Goal: Information Seeking & Learning: Learn about a topic

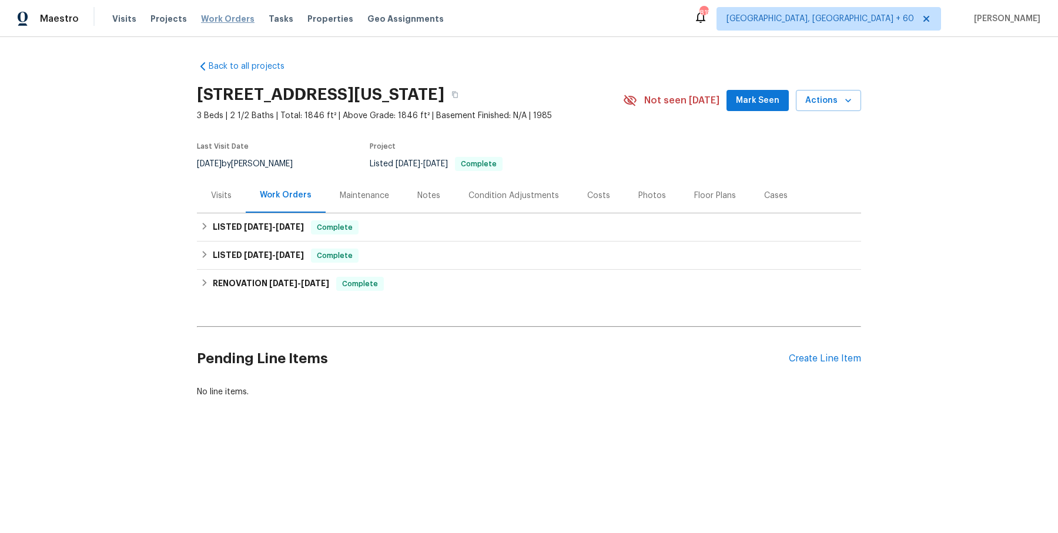
click at [234, 21] on span "Work Orders" at bounding box center [227, 19] width 53 height 12
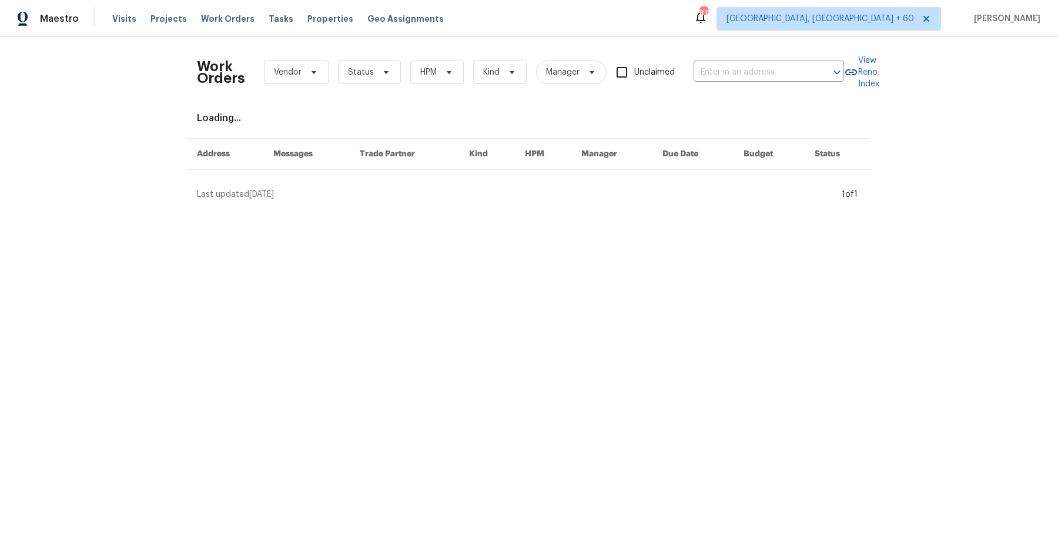
click at [736, 82] on div "Work Orders Vendor Status HPM Kind Manager Unclaimed ​" at bounding box center [520, 72] width 647 height 52
click at [737, 80] on body "Maestro Visits Projects Work Orders Tasks Properties Geo Assignments 815 [GEOGR…" at bounding box center [529, 105] width 1058 height 210
click at [740, 79] on input "text" at bounding box center [752, 72] width 118 height 18
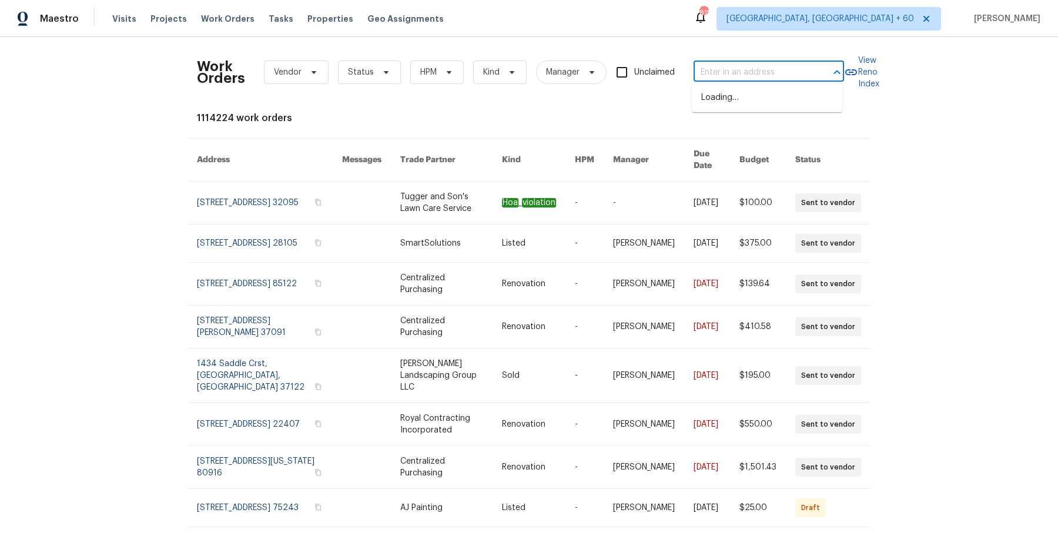
paste input "[STREET_ADDRESS]"
type input "[STREET_ADDRESS]"
click at [743, 95] on li "[STREET_ADDRESS]" at bounding box center [767, 97] width 150 height 19
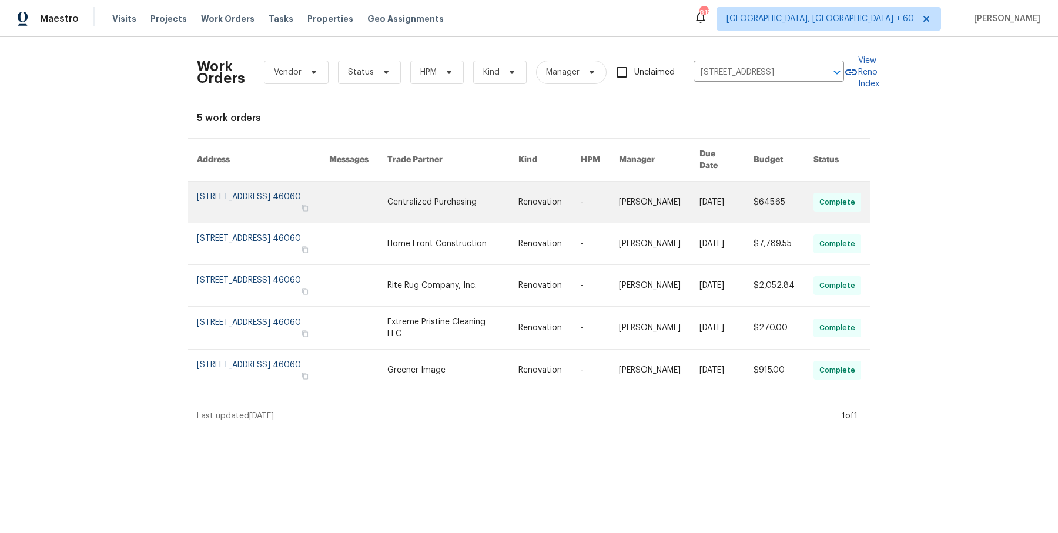
click at [589, 202] on td "-" at bounding box center [590, 203] width 38 height 42
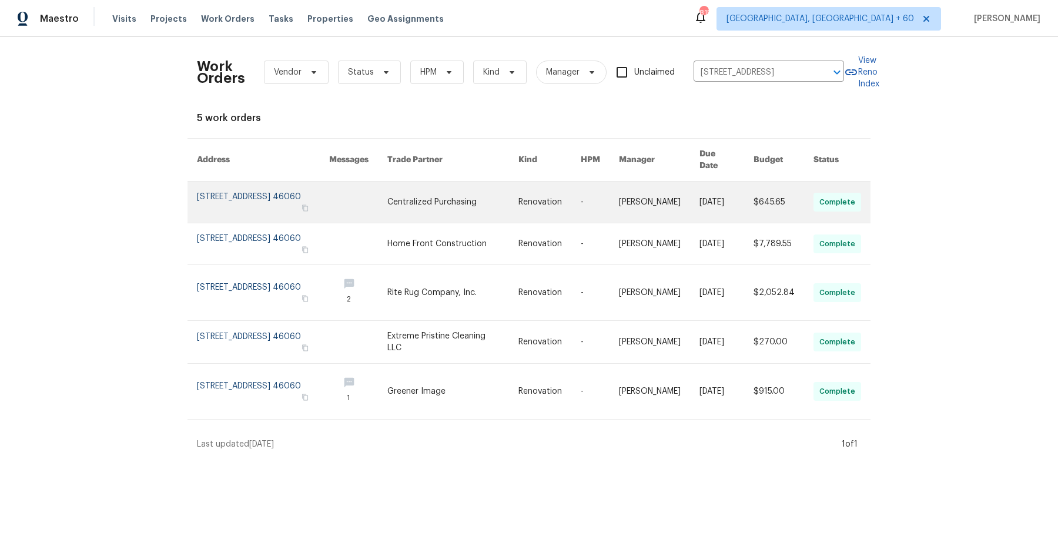
click at [589, 202] on td "-" at bounding box center [590, 203] width 38 height 42
click at [539, 202] on link at bounding box center [549, 202] width 62 height 41
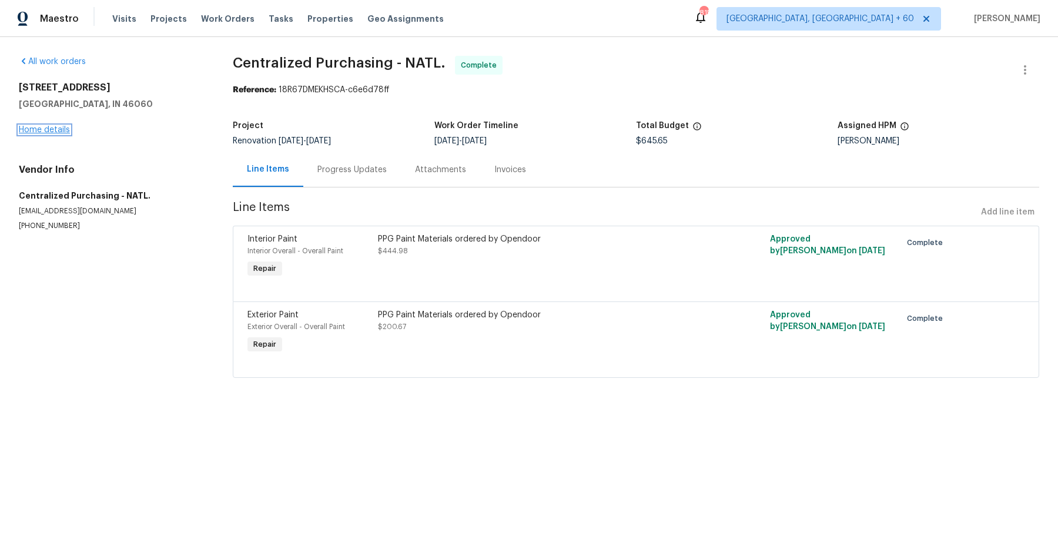
click at [58, 133] on link "Home details" at bounding box center [44, 130] width 51 height 8
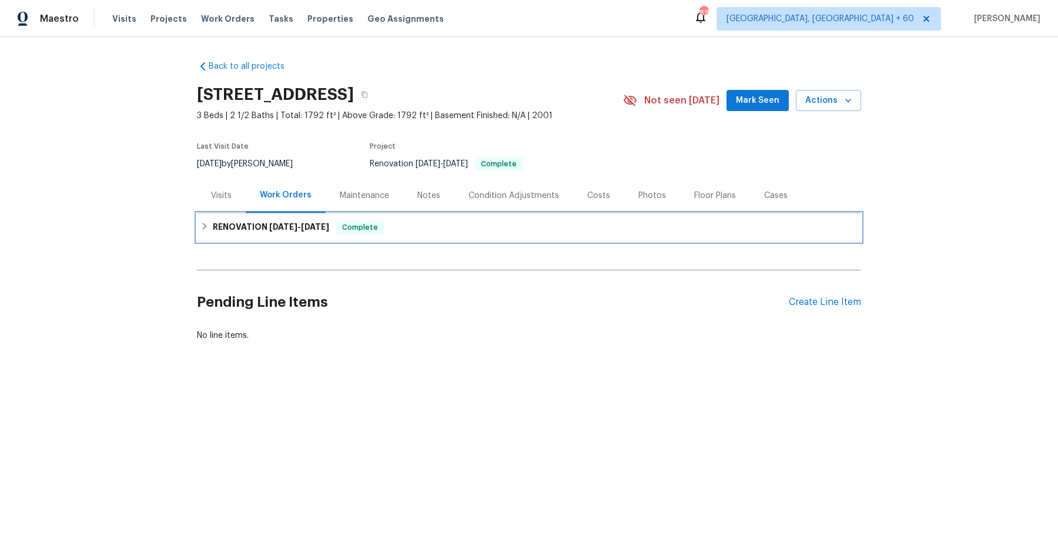
click at [278, 231] on h6 "RENOVATION [DATE] - [DATE]" at bounding box center [271, 227] width 116 height 14
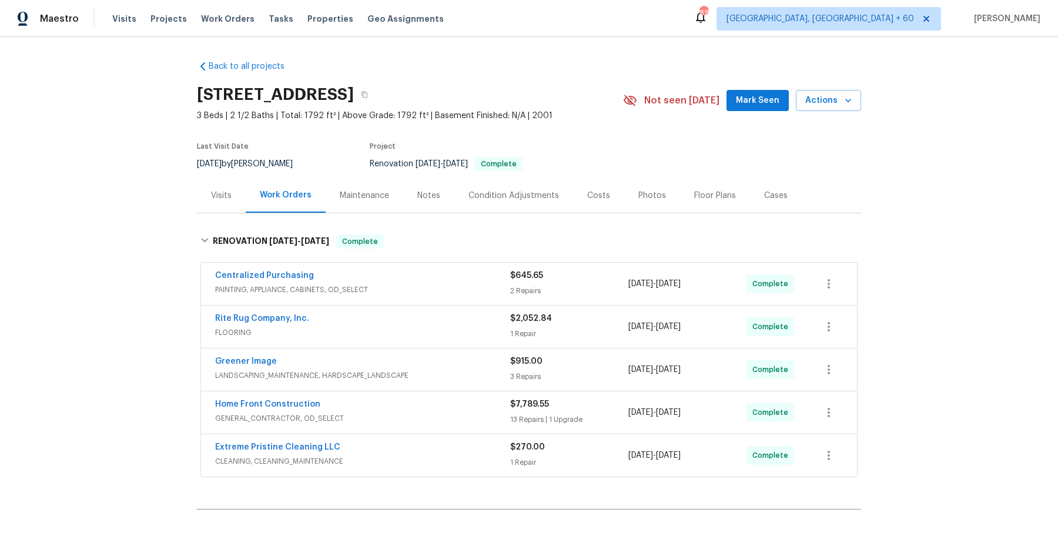
click at [343, 273] on div "Centralized Purchasing" at bounding box center [362, 277] width 295 height 14
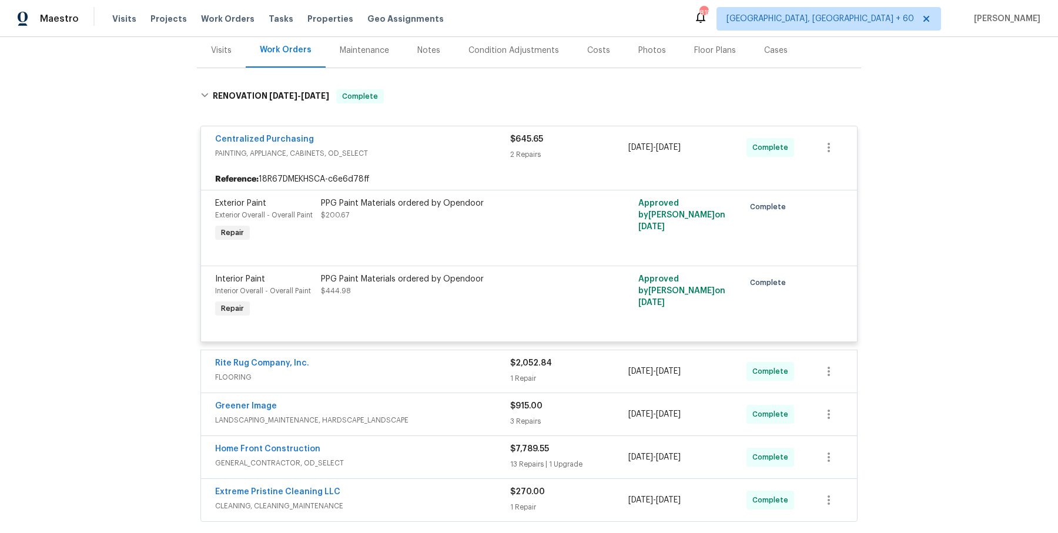
scroll to position [145, 0]
click at [405, 370] on div "Rite Rug Company, Inc." at bounding box center [362, 365] width 295 height 14
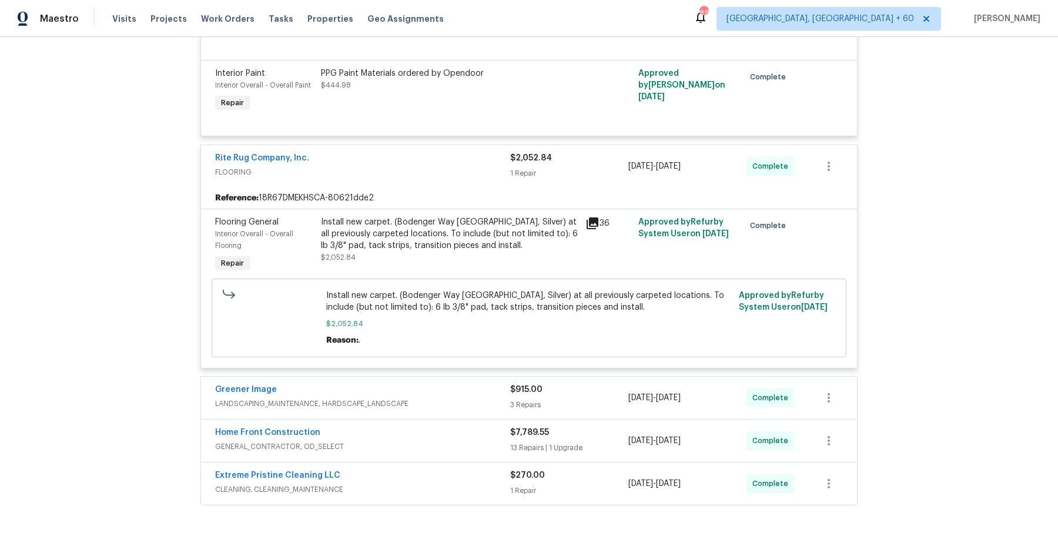
scroll to position [348, 0]
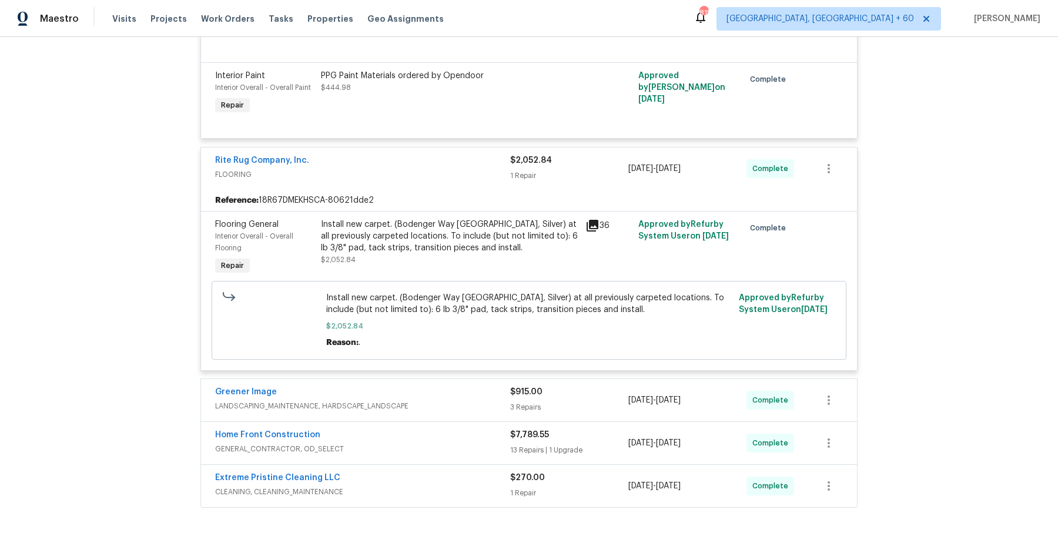
click at [414, 386] on div "Greener Image" at bounding box center [362, 393] width 295 height 14
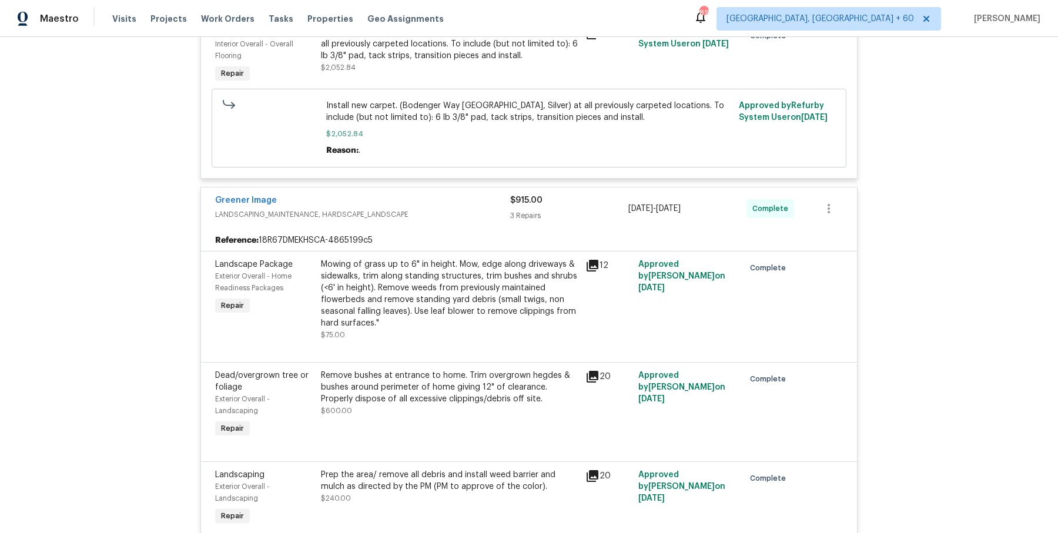
scroll to position [832, 0]
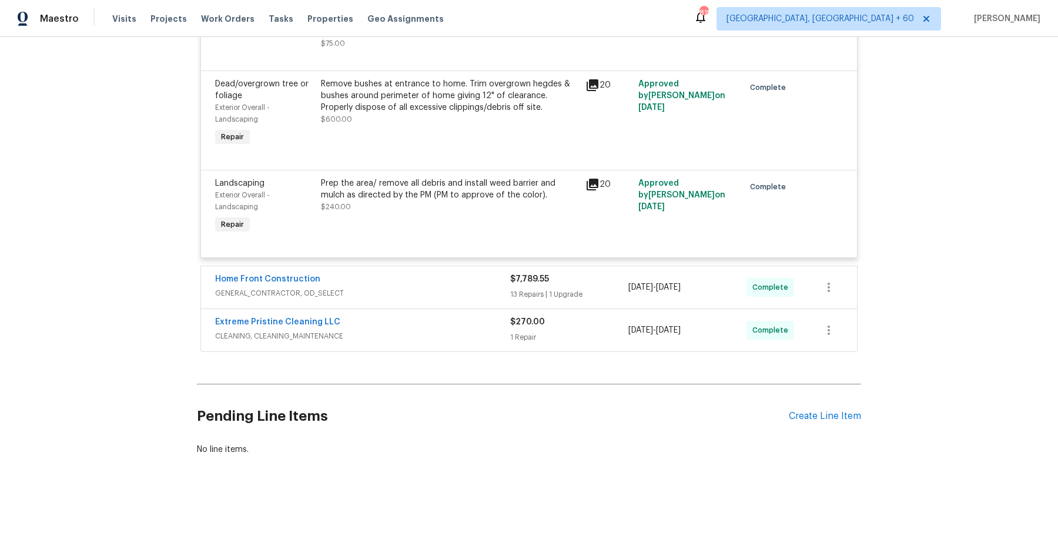
click at [439, 305] on div "Home Front Construction GENERAL_CONTRACTOR, OD_SELECT $7,789.55 13 Repairs | 1 …" at bounding box center [529, 287] width 656 height 42
click at [441, 280] on div "Home Front Construction" at bounding box center [362, 280] width 295 height 14
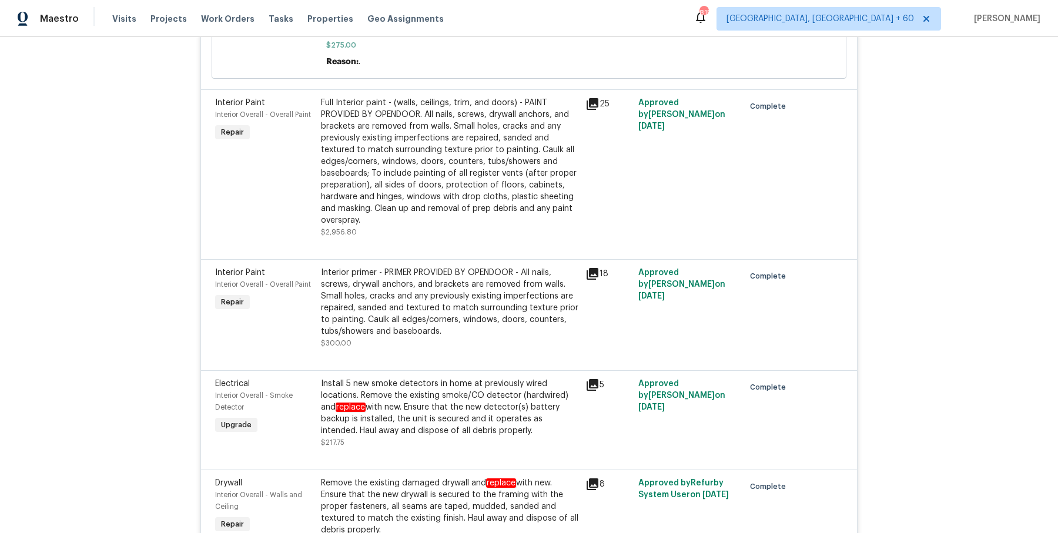
scroll to position [2789, 0]
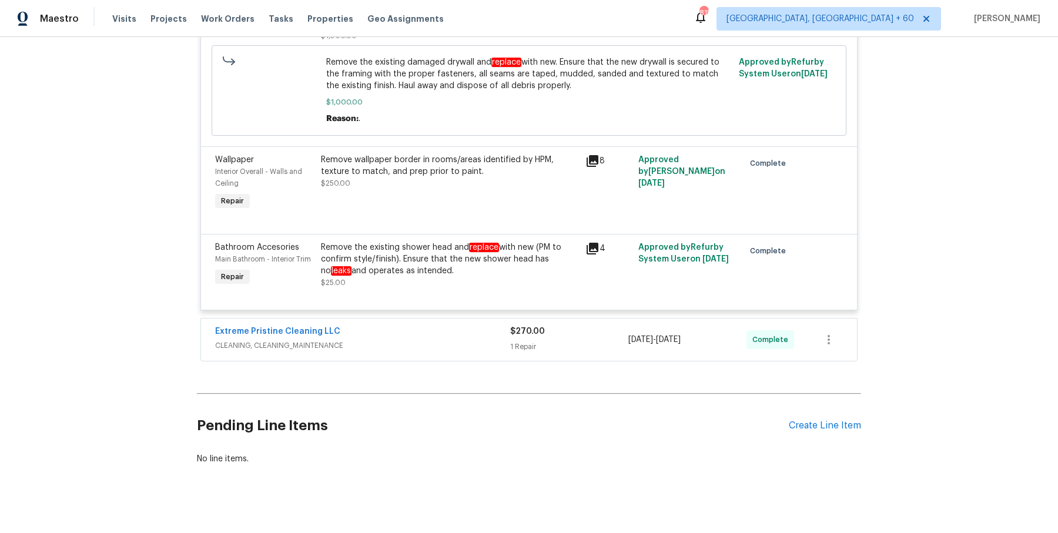
click at [444, 326] on div "Extreme Pristine Cleaning LLC" at bounding box center [362, 333] width 295 height 14
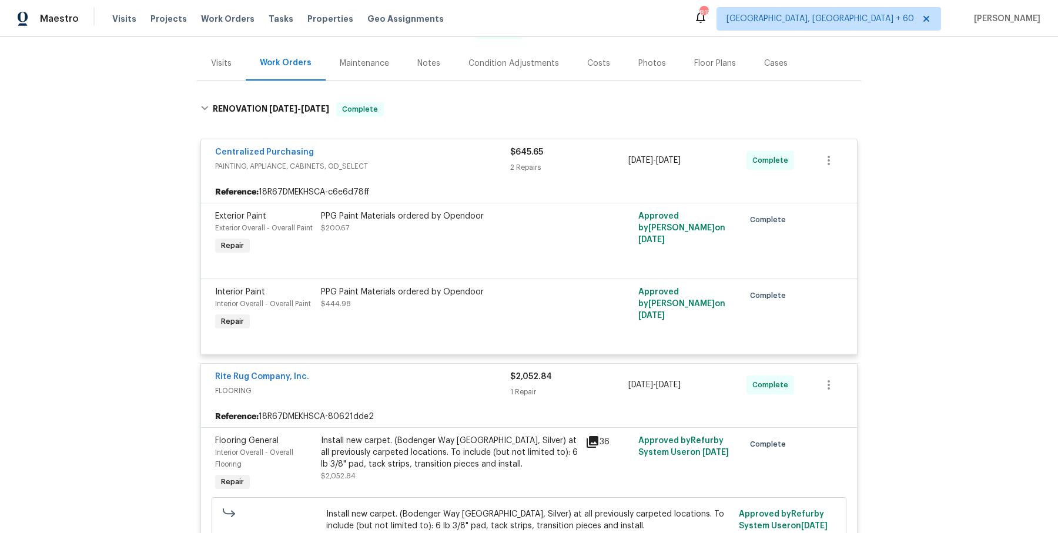
scroll to position [0, 0]
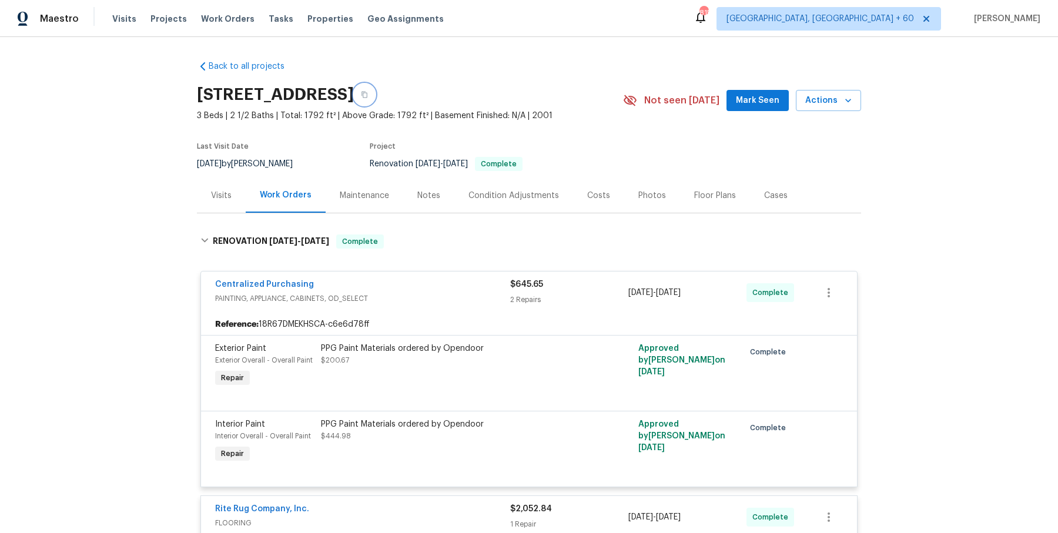
click at [375, 92] on button "button" at bounding box center [364, 94] width 21 height 21
click at [375, 88] on button "button" at bounding box center [364, 94] width 21 height 21
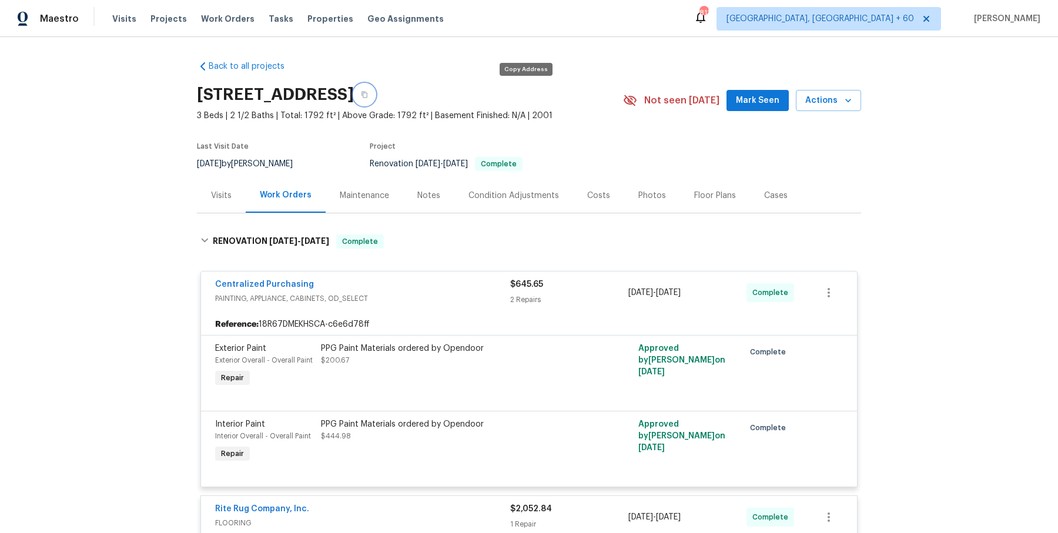
click at [375, 102] on button "button" at bounding box center [364, 94] width 21 height 21
click at [375, 95] on button "button" at bounding box center [364, 94] width 21 height 21
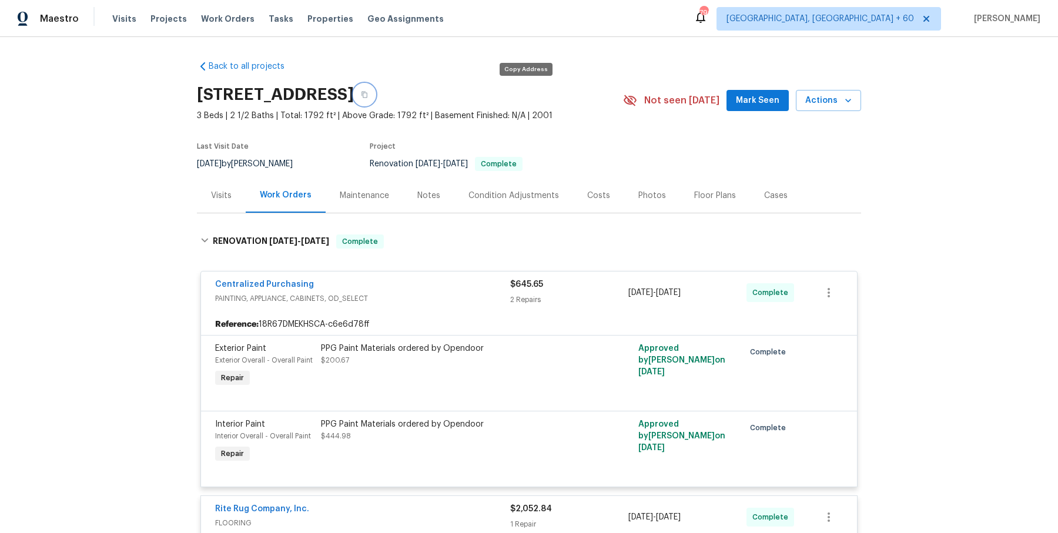
click at [375, 95] on button "button" at bounding box center [364, 94] width 21 height 21
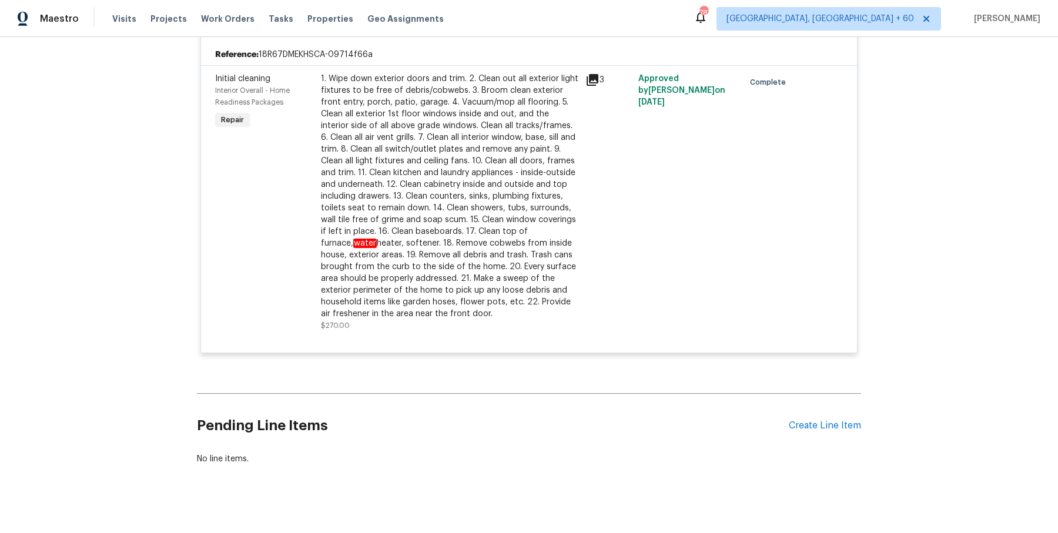
scroll to position [2682, 0]
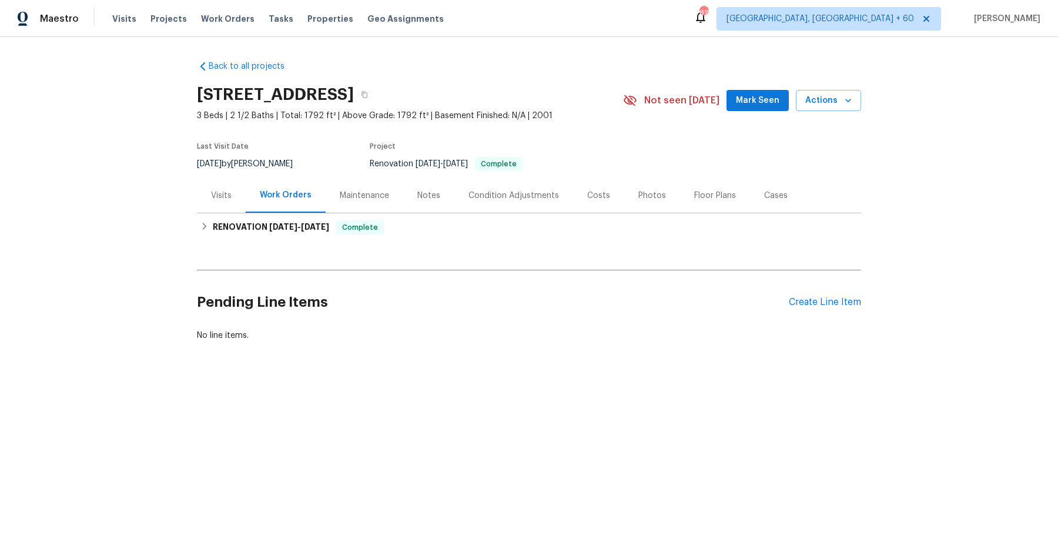
click at [209, 206] on div "Visits" at bounding box center [221, 195] width 49 height 35
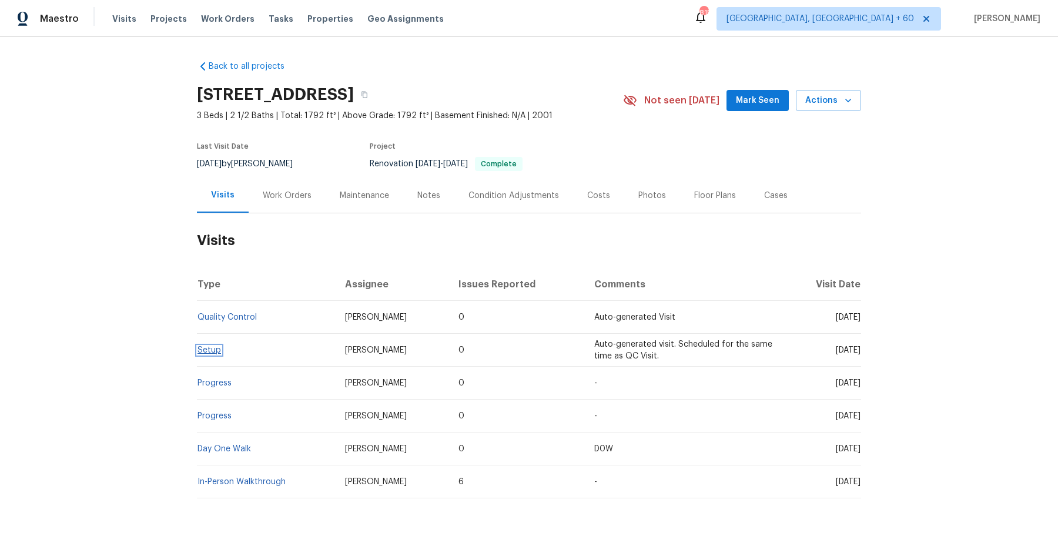
click at [212, 353] on link "Setup" at bounding box center [209, 350] width 24 height 8
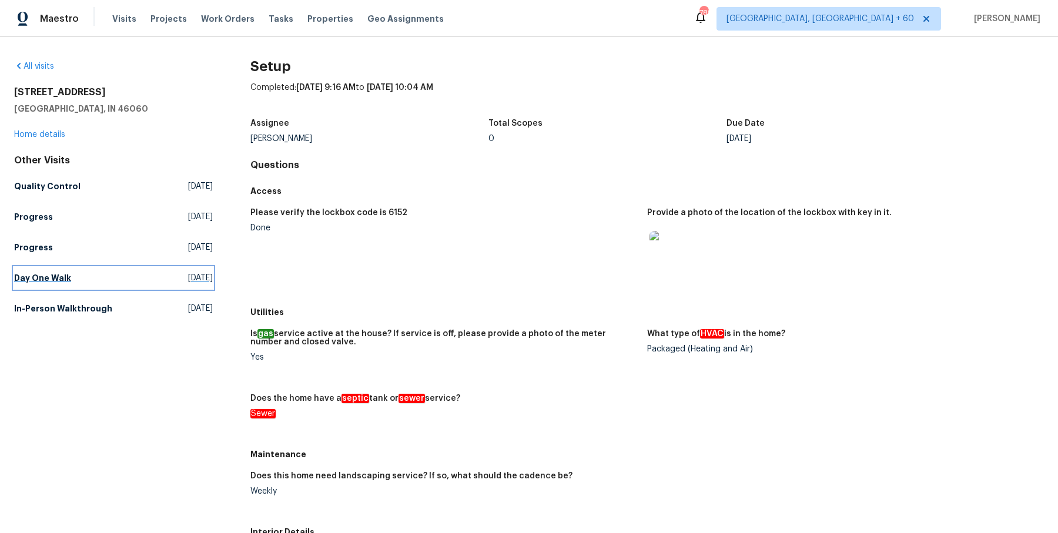
click at [43, 285] on link "Day One Walk [DATE]" at bounding box center [113, 277] width 199 height 21
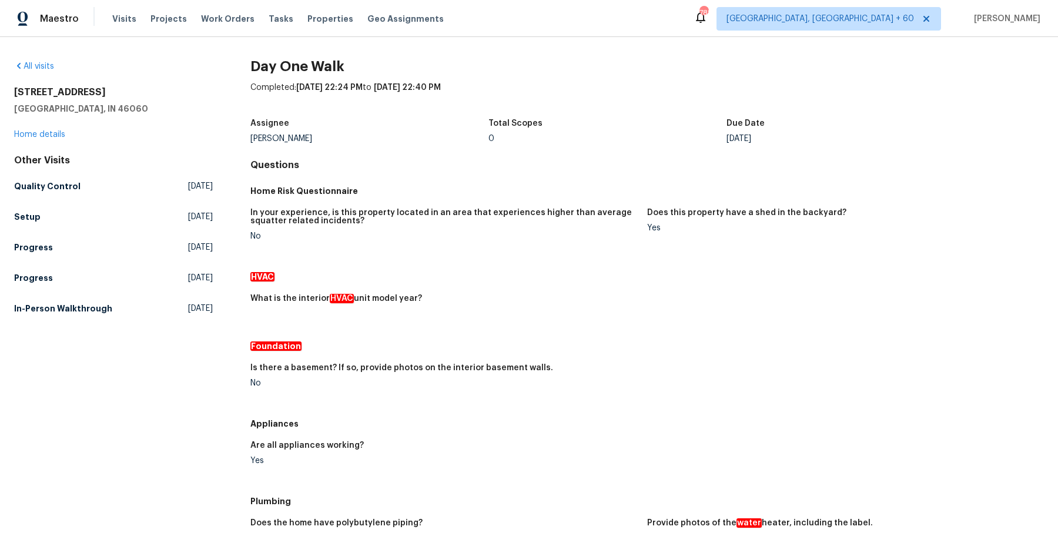
click at [72, 174] on div "Other Visits Quality Control [DATE] Setup [DATE] Progress [DATE] Progress [DATE…" at bounding box center [113, 237] width 199 height 165
click at [72, 179] on link "Quality Control [DATE]" at bounding box center [113, 186] width 199 height 21
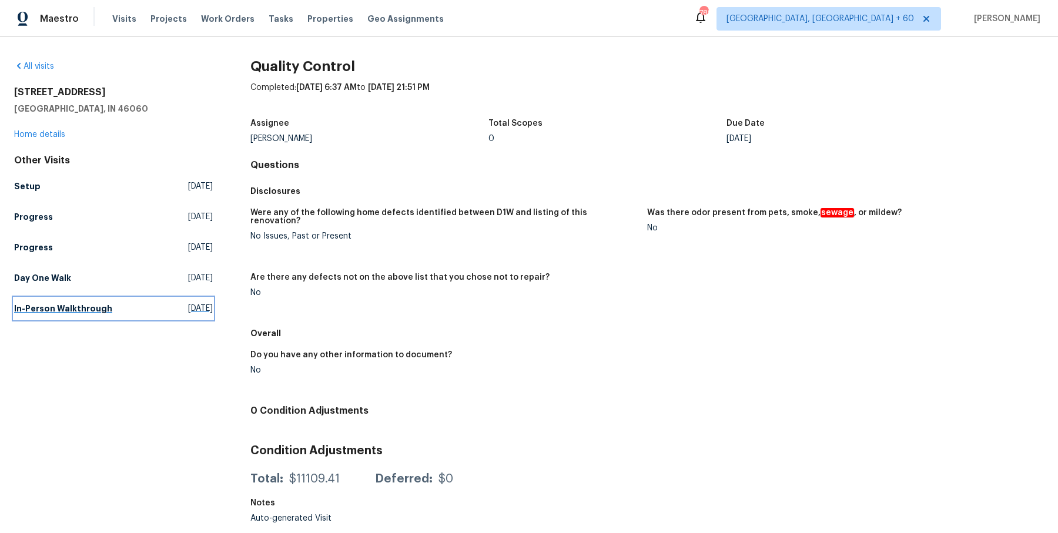
click at [68, 311] on h5 "In-Person Walkthrough" at bounding box center [63, 309] width 98 height 12
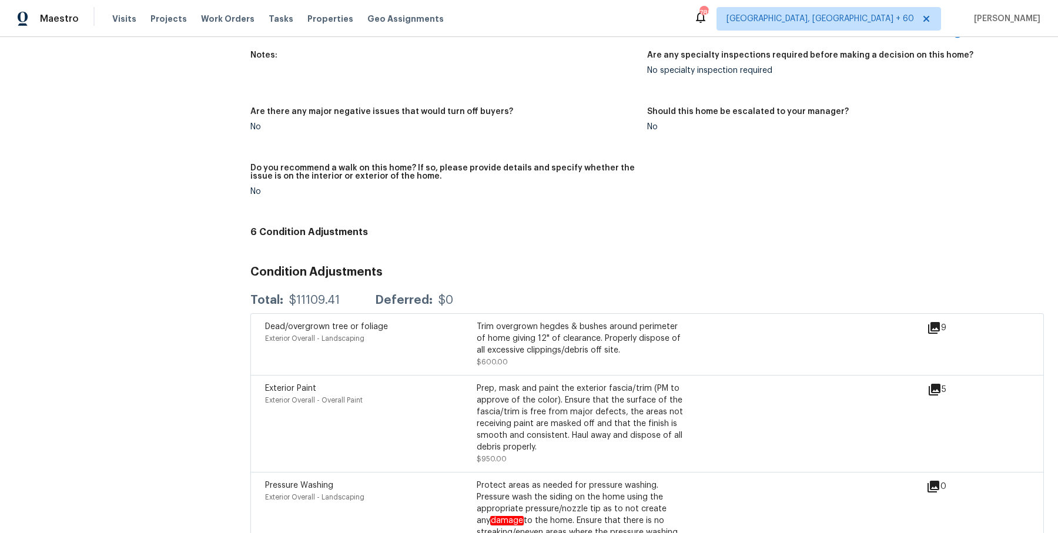
scroll to position [2142, 0]
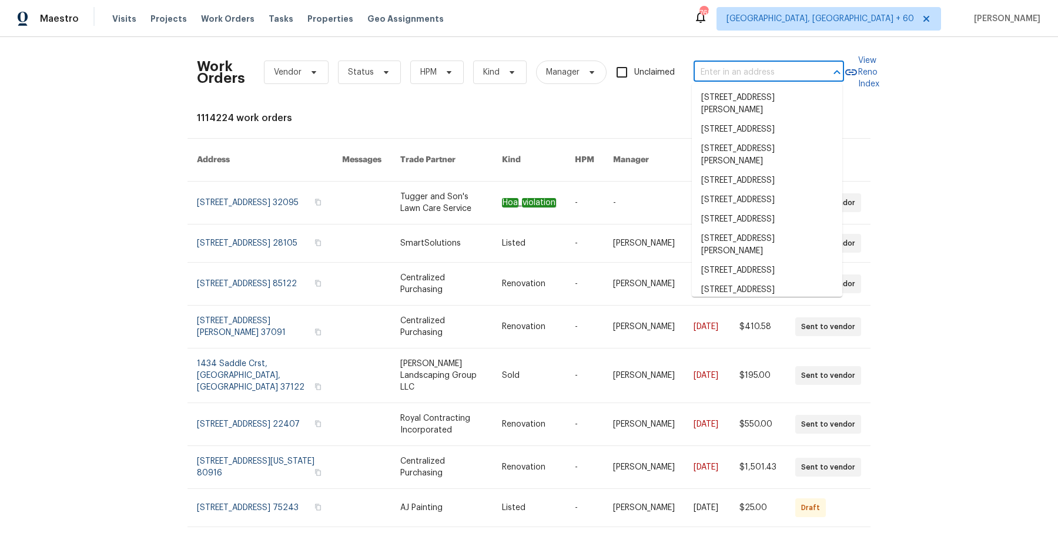
click at [787, 78] on input "text" at bounding box center [752, 72] width 118 height 18
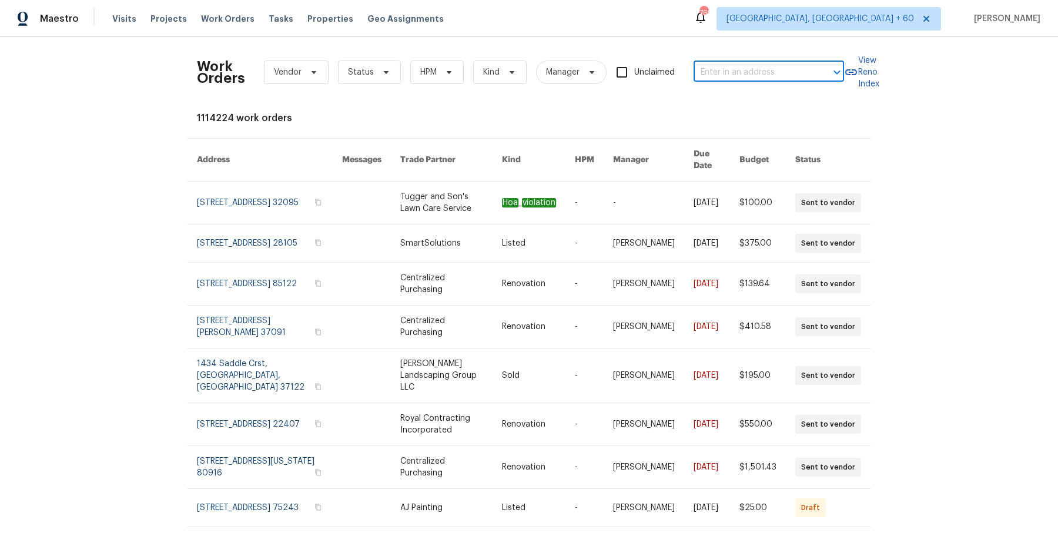
paste input "1540 Pastal Way Davis, CA 95618"
type input "1540 Pastal Way Davis, CA 95618"
click at [771, 98] on li "1540 Pastal Way, Davis, CA 95618" at bounding box center [767, 97] width 150 height 19
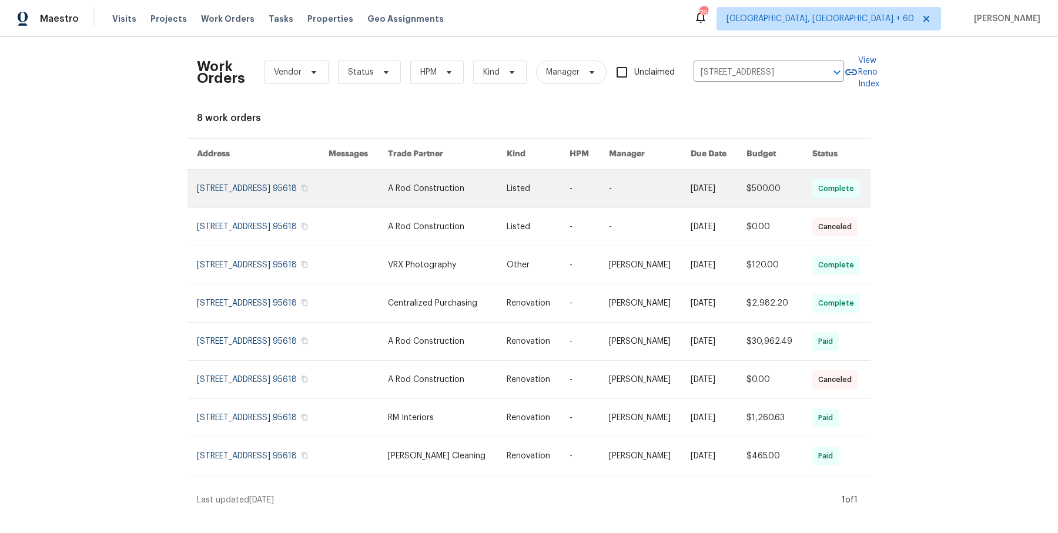
click at [431, 199] on link at bounding box center [447, 189] width 119 height 38
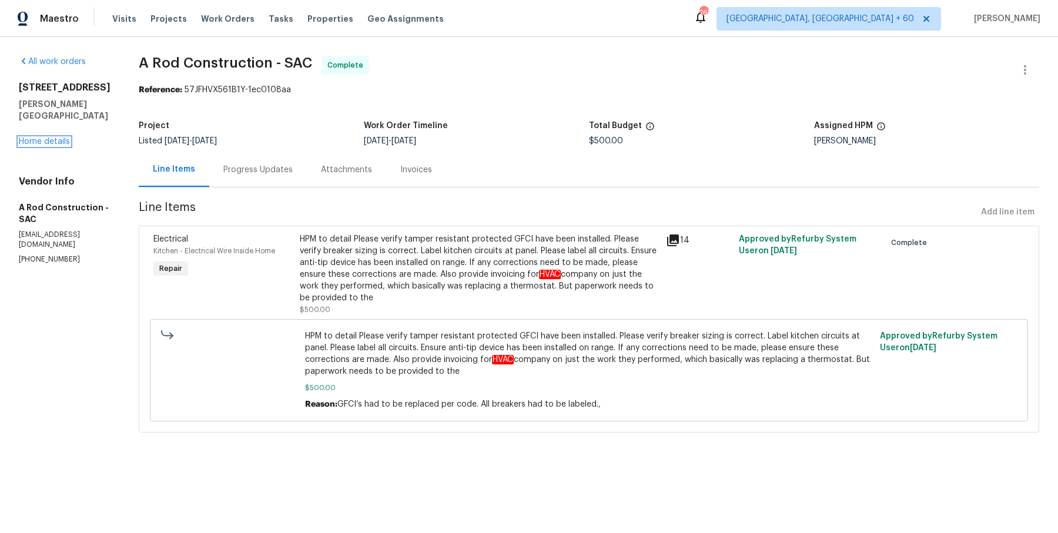
click at [60, 137] on link "Home details" at bounding box center [44, 141] width 51 height 8
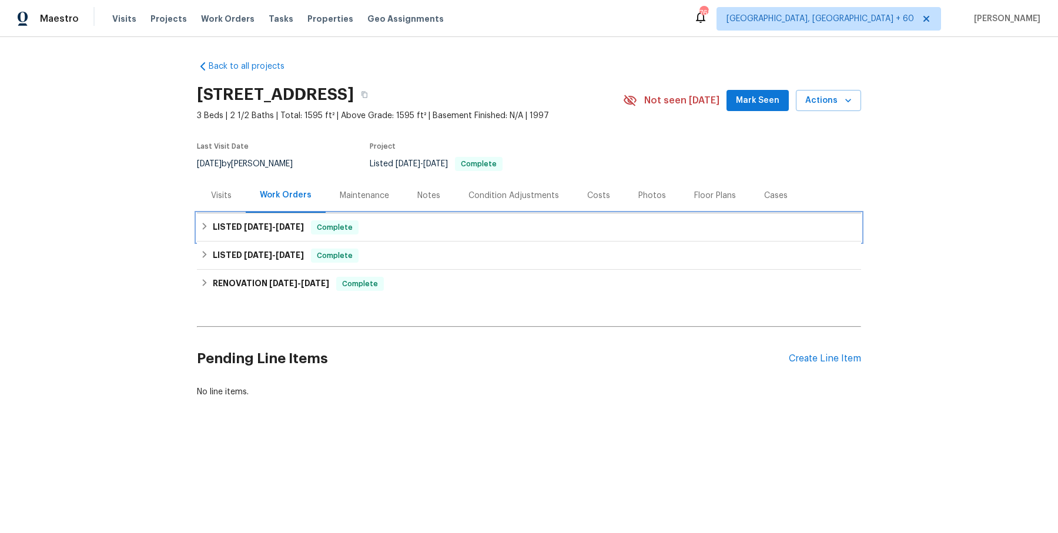
click at [404, 224] on div "LISTED 8/13/25 - 8/22/25 Complete" at bounding box center [528, 227] width 657 height 14
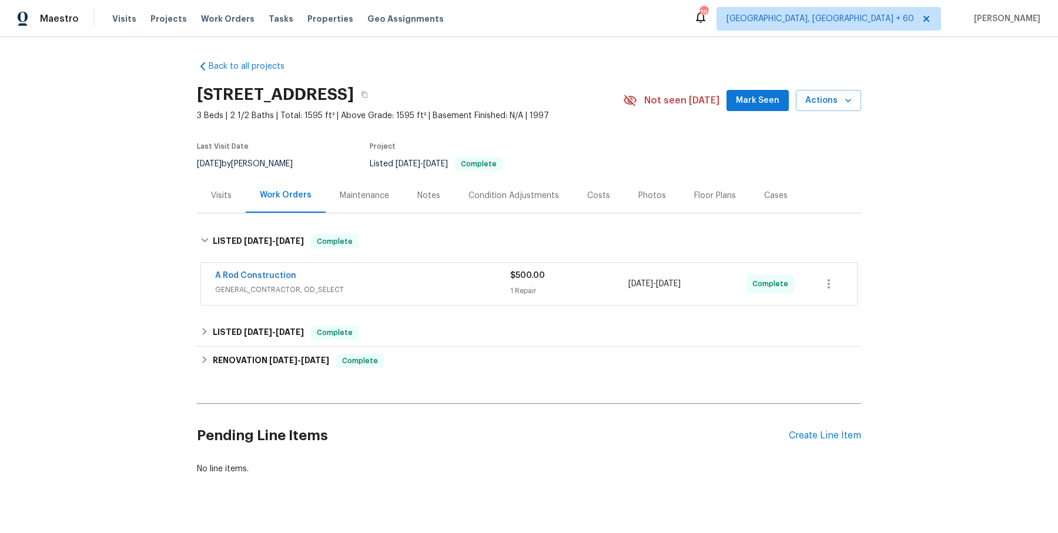
click at [405, 276] on div "A Rod Construction" at bounding box center [362, 277] width 295 height 14
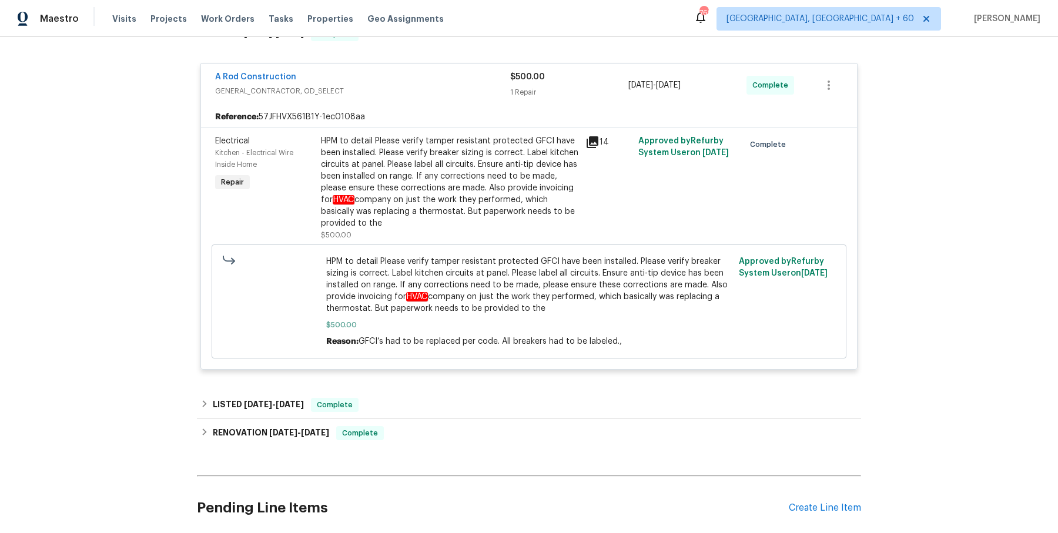
scroll to position [209, 0]
click at [438, 392] on div "LISTED 7/2/25 - 7/3/25 Complete" at bounding box center [529, 404] width 664 height 28
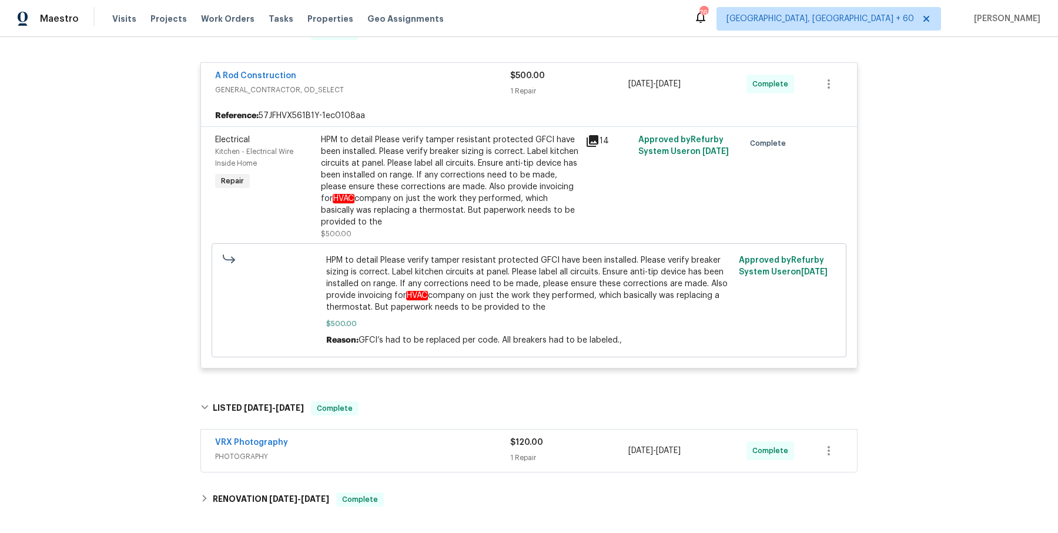
click at [428, 442] on div "VRX Photography" at bounding box center [362, 444] width 295 height 14
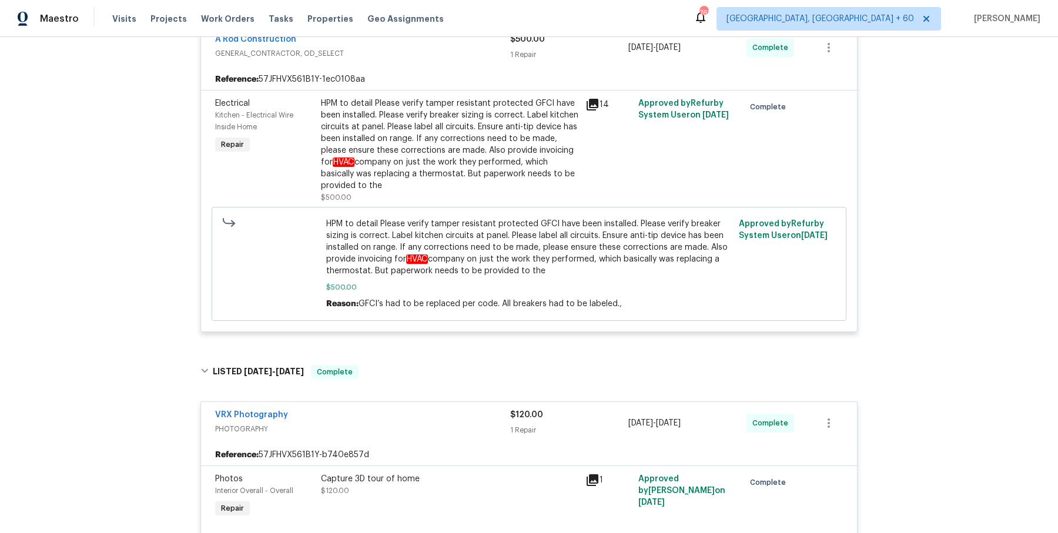
scroll to position [481, 0]
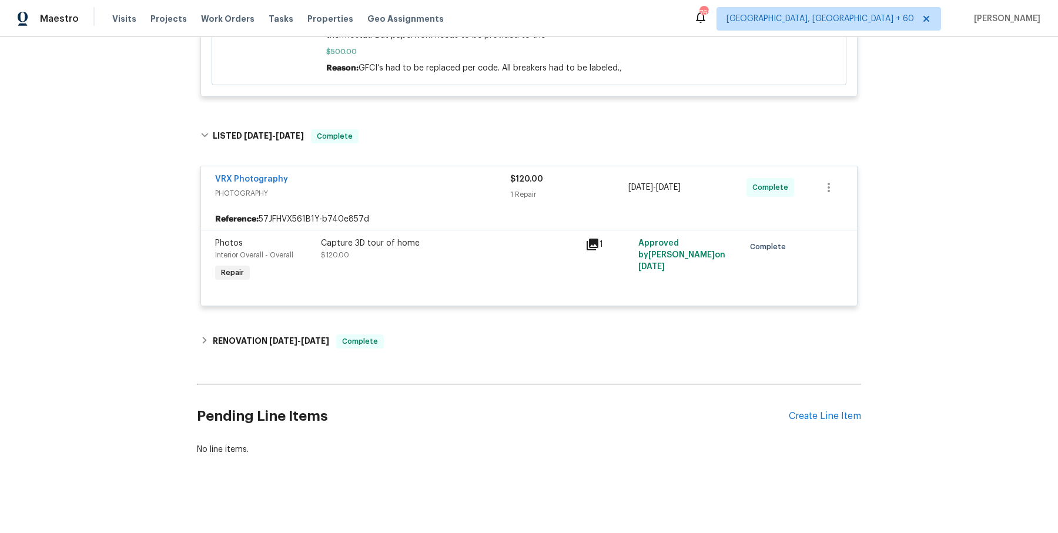
click at [445, 323] on div "Back to all projects 1540 Pastal Way, Davis, CA 95618 3 Beds | 2 1/2 Baths | To…" at bounding box center [529, 17] width 664 height 894
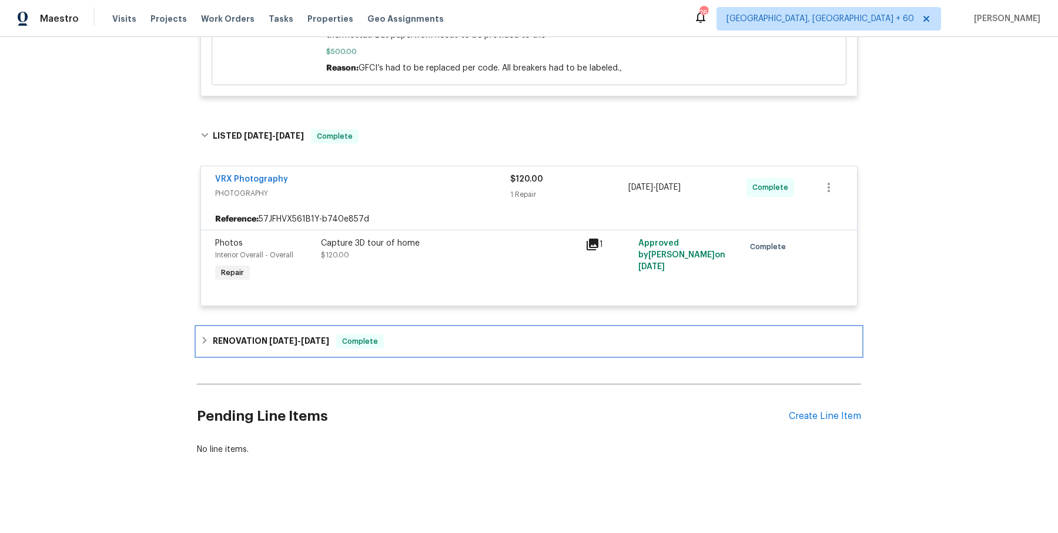
click at [440, 353] on div "RENOVATION 6/18/25 - 6/30/25 Complete" at bounding box center [529, 341] width 664 height 28
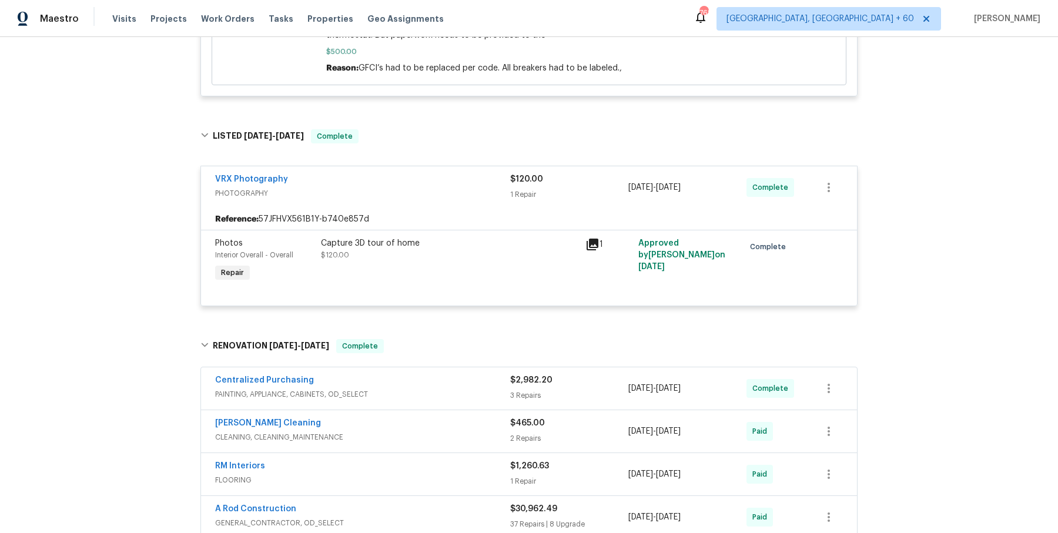
click at [437, 384] on div "Centralized Purchasing" at bounding box center [362, 381] width 295 height 14
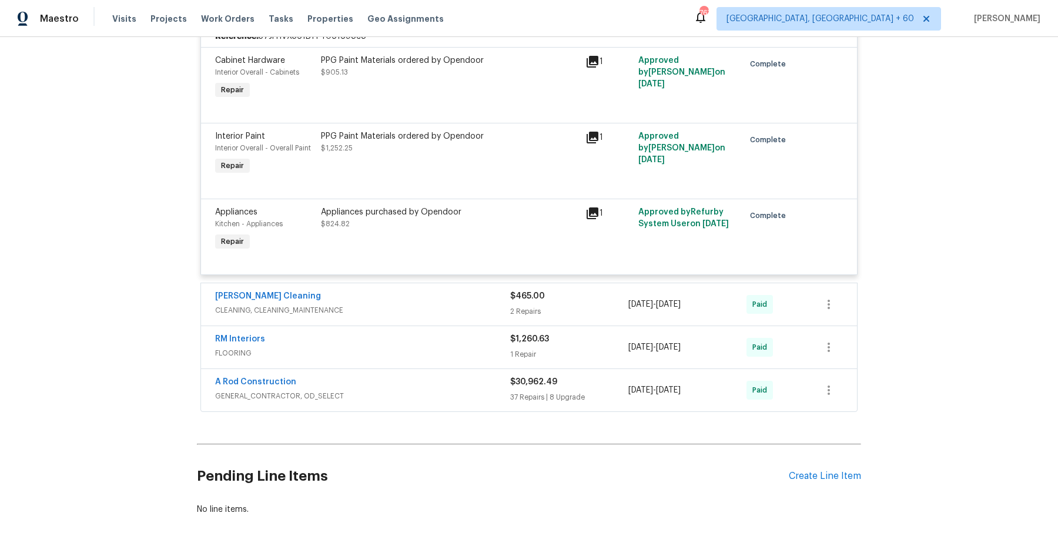
scroll to position [932, 0]
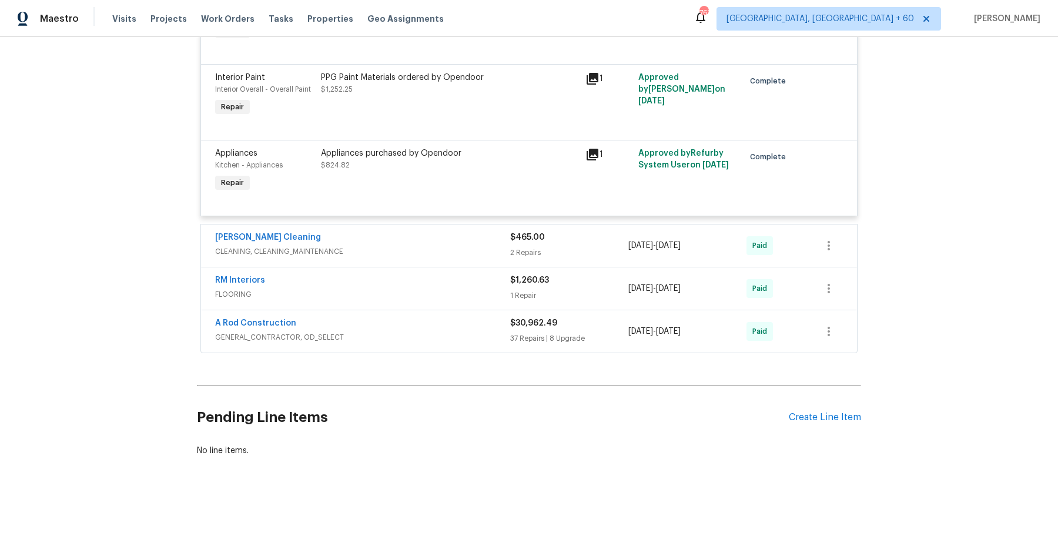
click at [459, 252] on span "CLEANING, CLEANING_MAINTENANCE" at bounding box center [362, 252] width 295 height 12
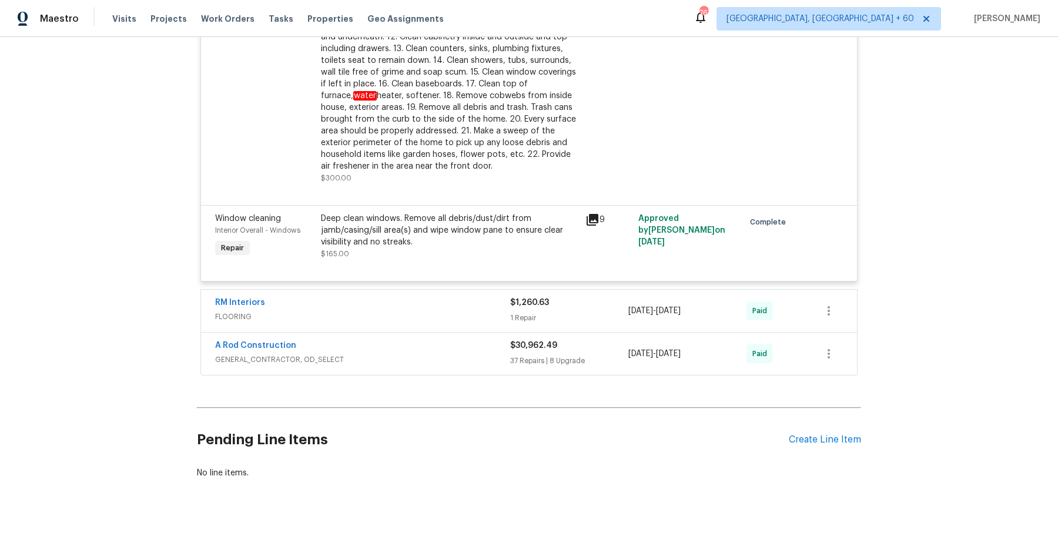
scroll to position [1325, 0]
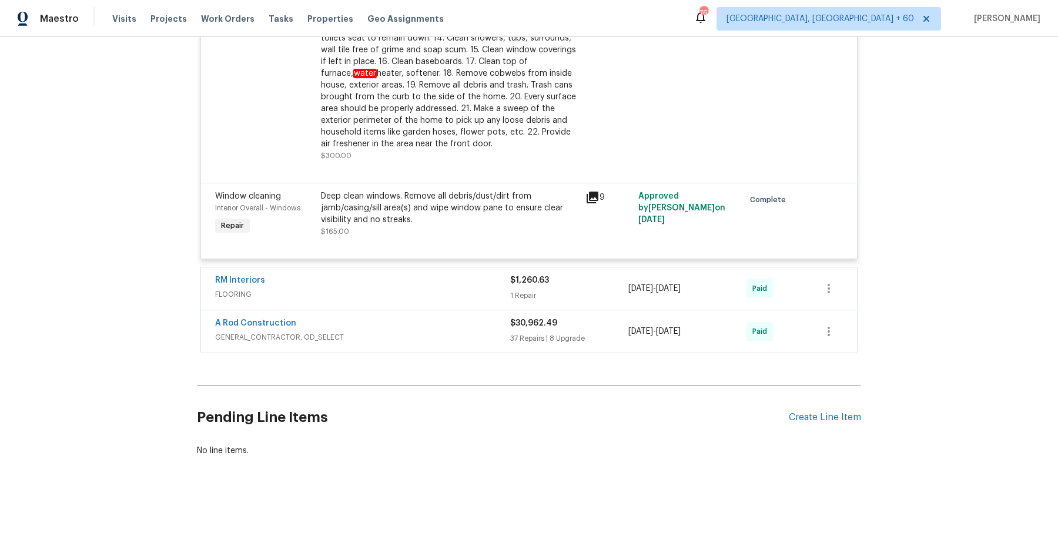
click at [461, 267] on div "RM Interiors FLOORING $1,260.63 1 Repair 6/17/2025 - 6/30/2025 Paid" at bounding box center [529, 288] width 656 height 42
click at [461, 274] on div "RM Interiors" at bounding box center [362, 281] width 295 height 14
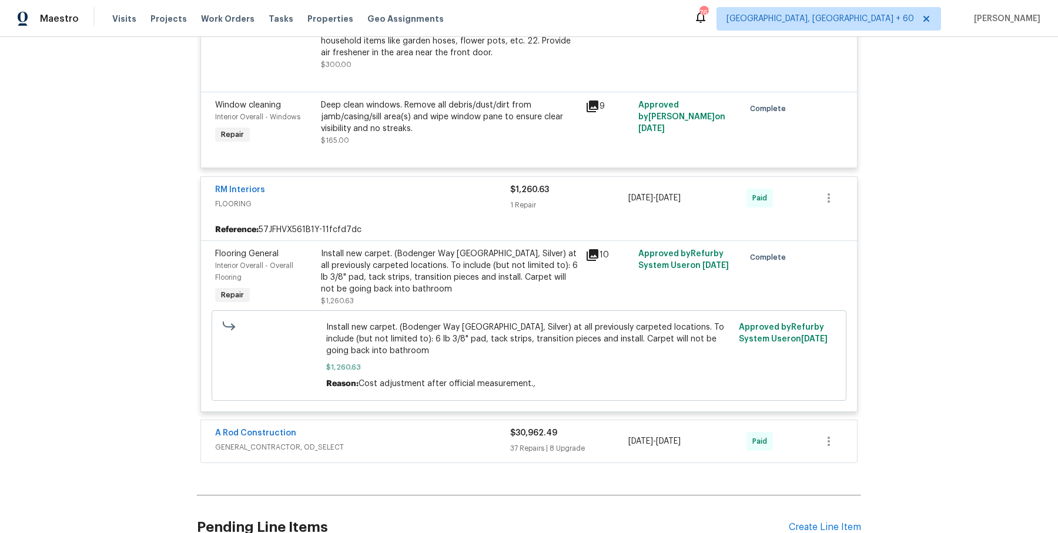
scroll to position [1527, 0]
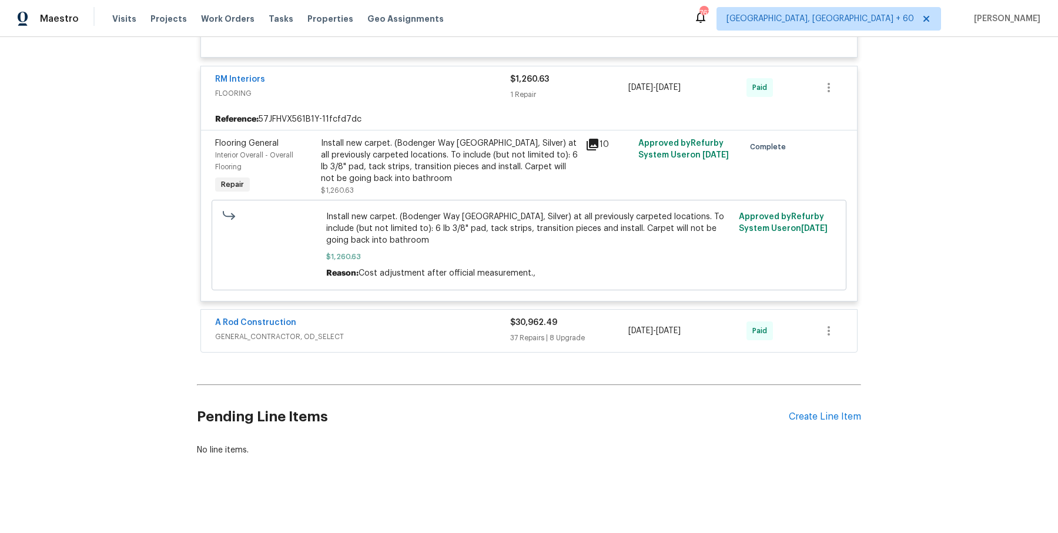
click at [479, 331] on span "GENERAL_CONTRACTOR, OD_SELECT" at bounding box center [362, 337] width 295 height 12
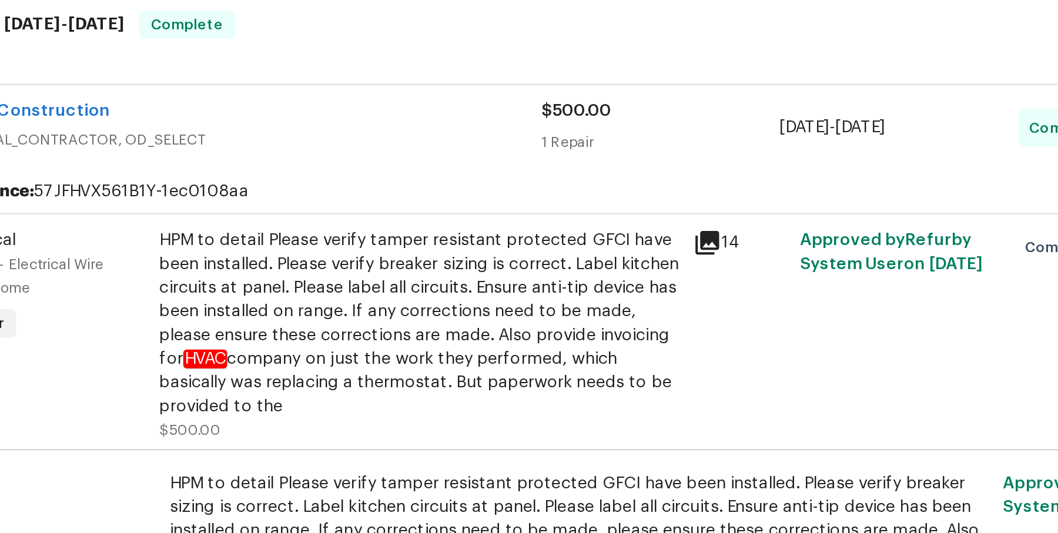
scroll to position [104, 0]
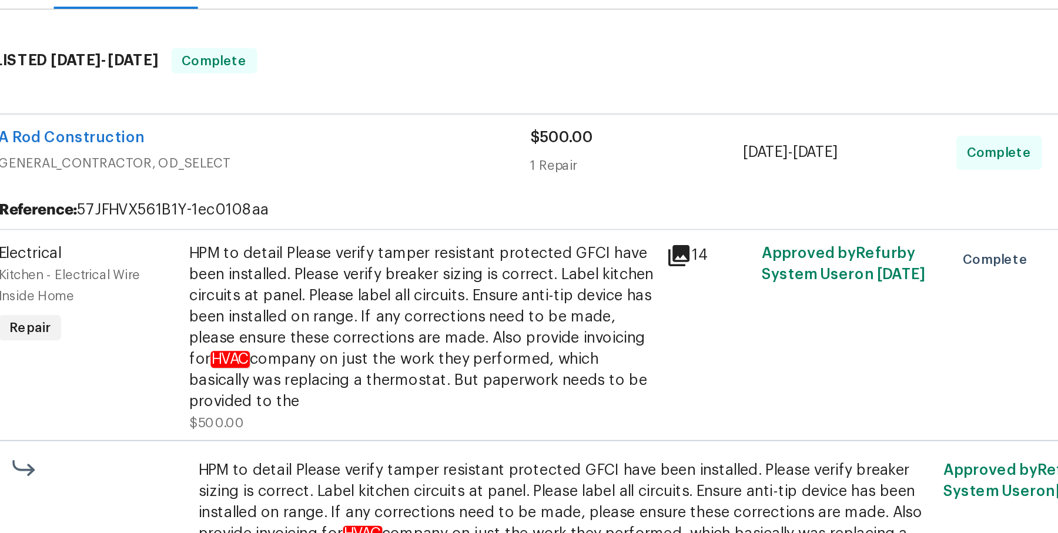
click at [457, 295] on div "HPM to detail Please verify tamper resistant protected GFCI have been installed…" at bounding box center [449, 286] width 257 height 94
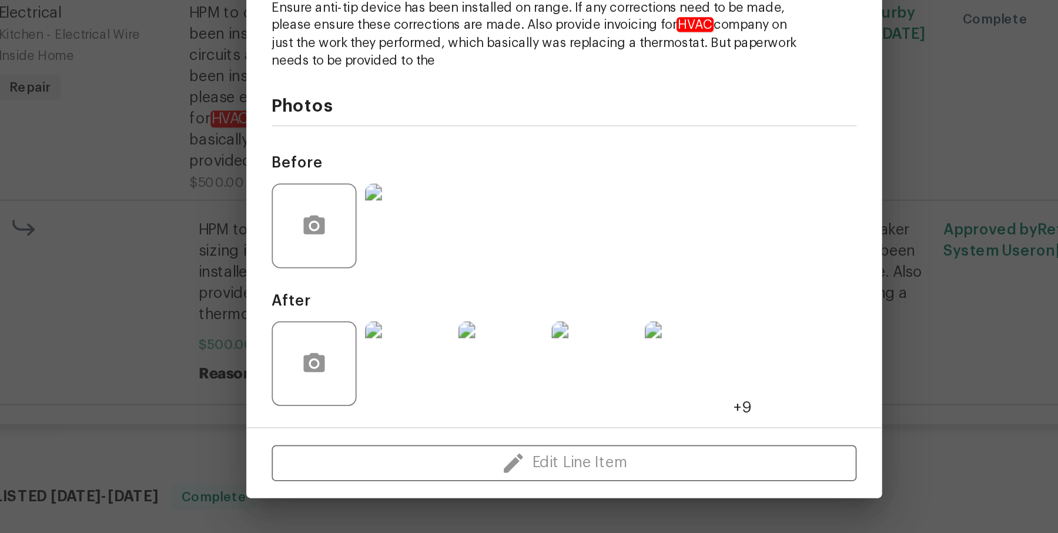
click at [736, 363] on div "Electrical Kitchen - Electrical Wire Inside Home Complete Vendor A Rod Construc…" at bounding box center [529, 266] width 1058 height 533
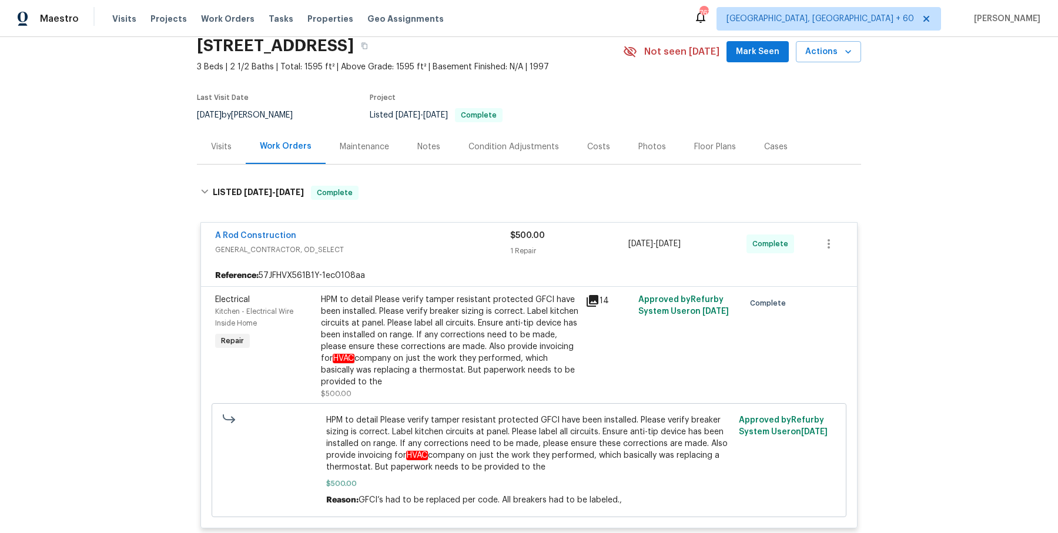
scroll to position [43, 0]
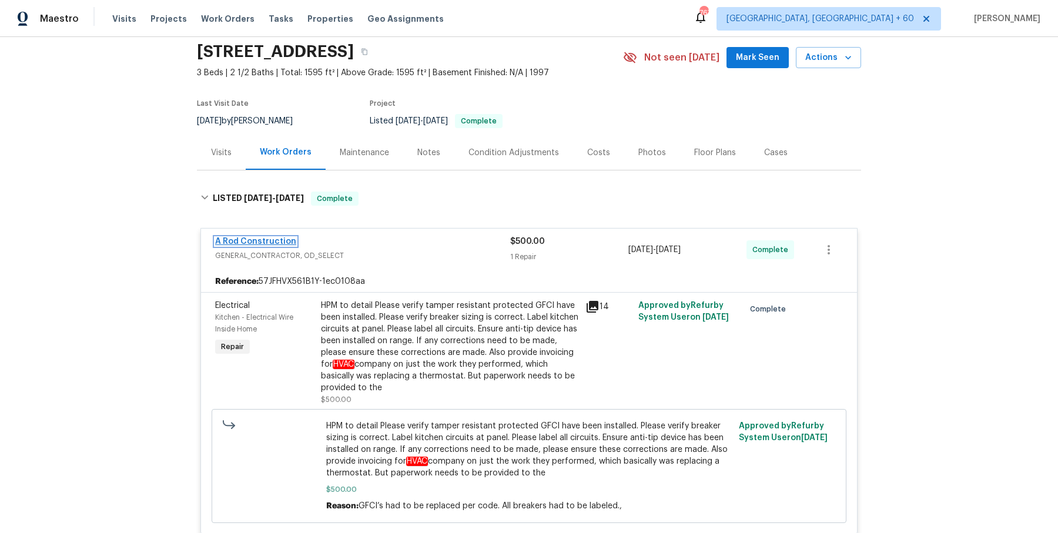
click at [258, 243] on link "A Rod Construction" at bounding box center [255, 241] width 81 height 8
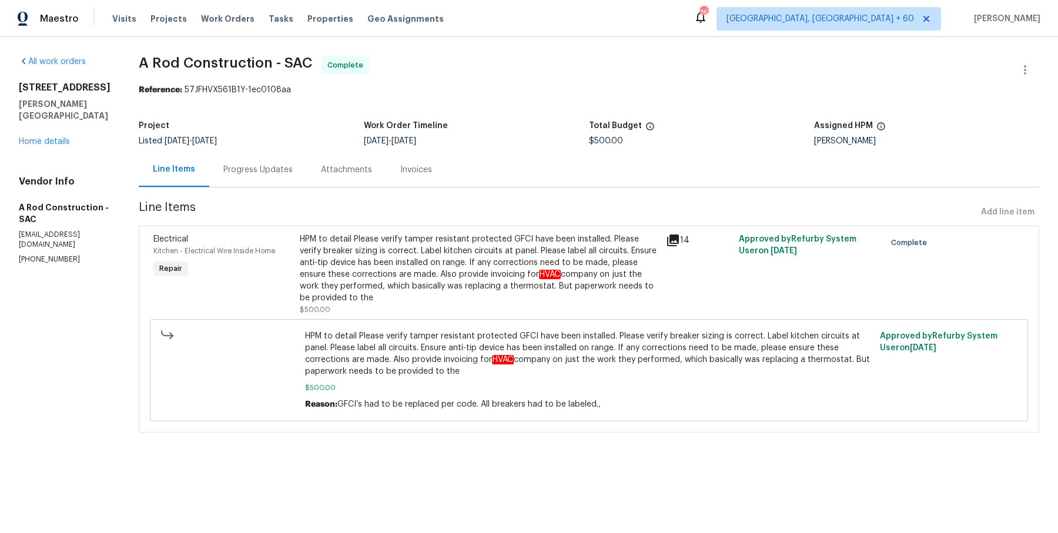
click at [432, 170] on div "Invoices" at bounding box center [416, 170] width 32 height 12
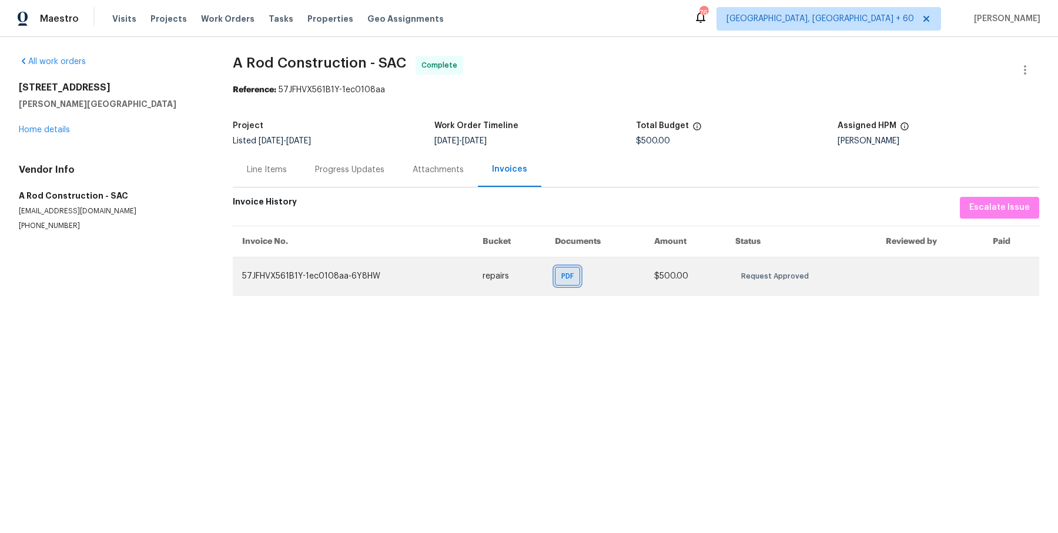
click at [568, 277] on span "PDF" at bounding box center [569, 276] width 17 height 12
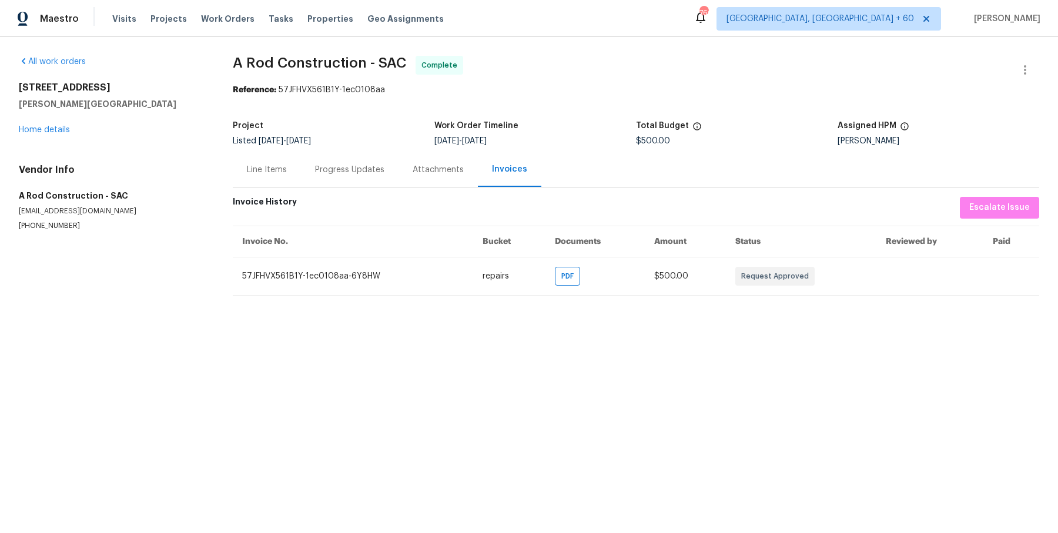
click at [287, 175] on div "Line Items" at bounding box center [267, 169] width 68 height 35
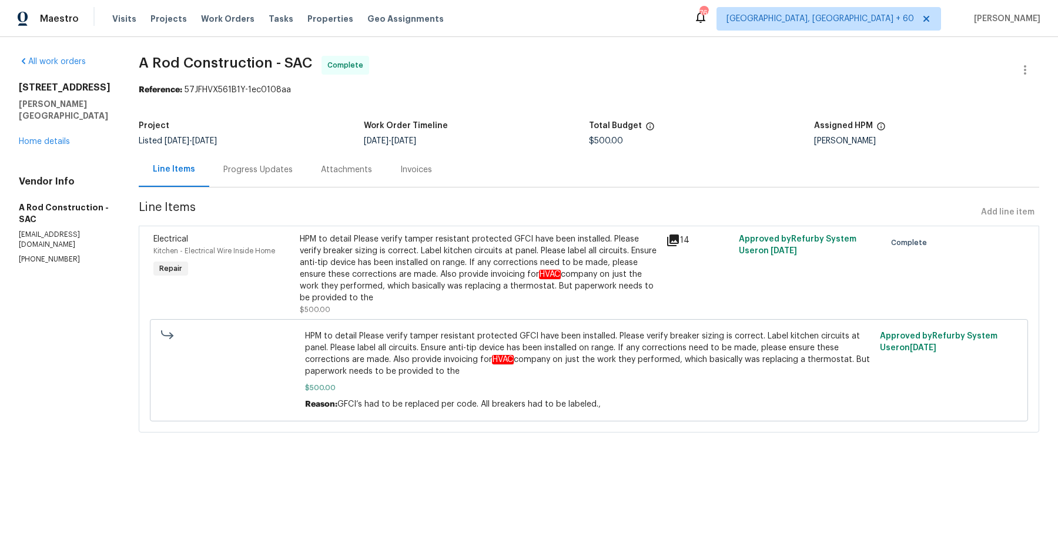
drag, startPoint x: 312, startPoint y: 239, endPoint x: 424, endPoint y: 302, distance: 128.6
click at [424, 302] on div "HPM to detail Please verify tamper resistant protected GFCI have been installed…" at bounding box center [479, 268] width 359 height 71
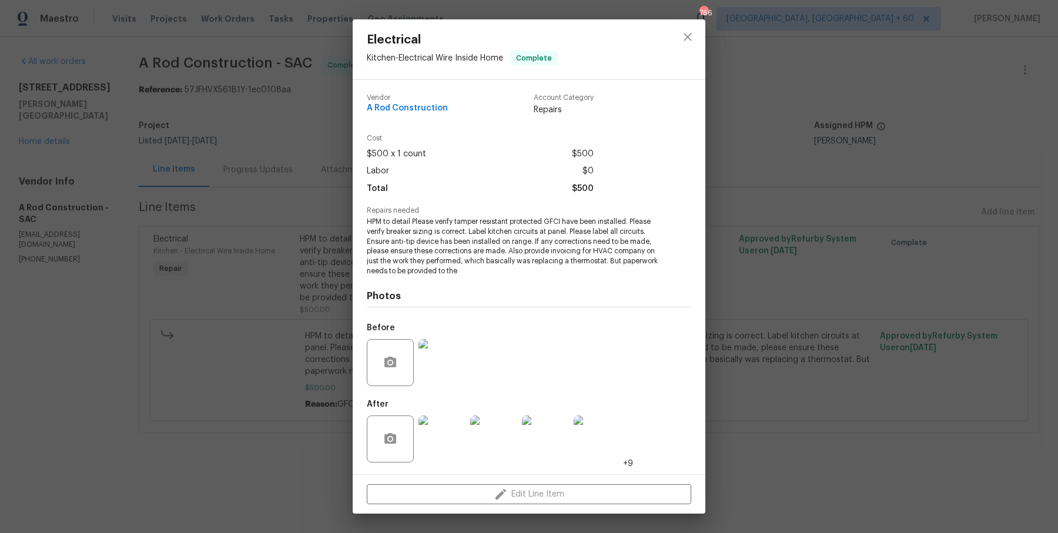
copy div "HPM to detail Please verify tamper resistant protected GFCI have been installed…"
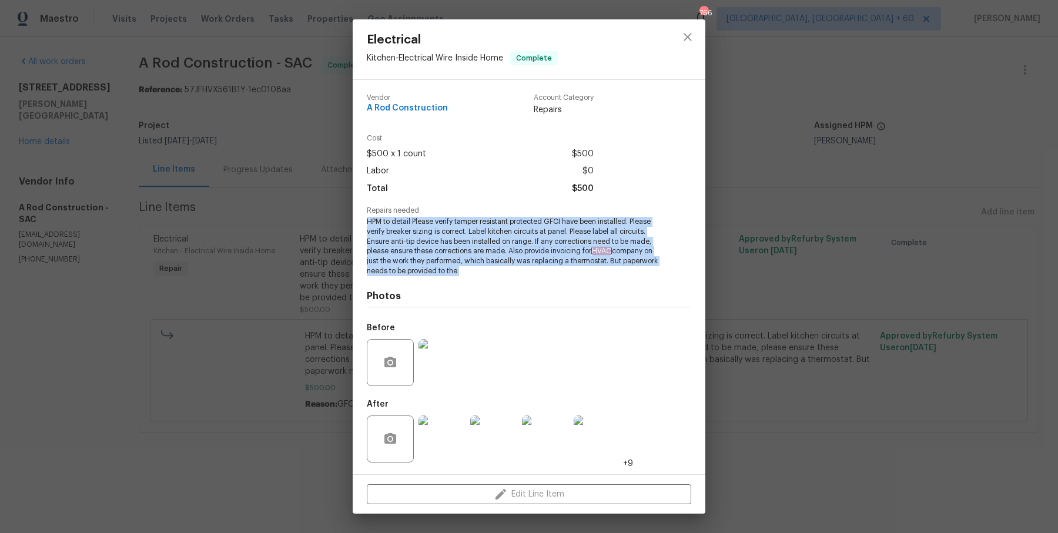
drag, startPoint x: 366, startPoint y: 219, endPoint x: 574, endPoint y: 284, distance: 217.8
click at [574, 284] on div "Vendor A Rod Construction Account Category Repairs Cost $500 x 1 count $500 Lab…" at bounding box center [529, 277] width 324 height 385
copy span "HPM to detail Please verify tamper resistant protected GFCI have been installed…"
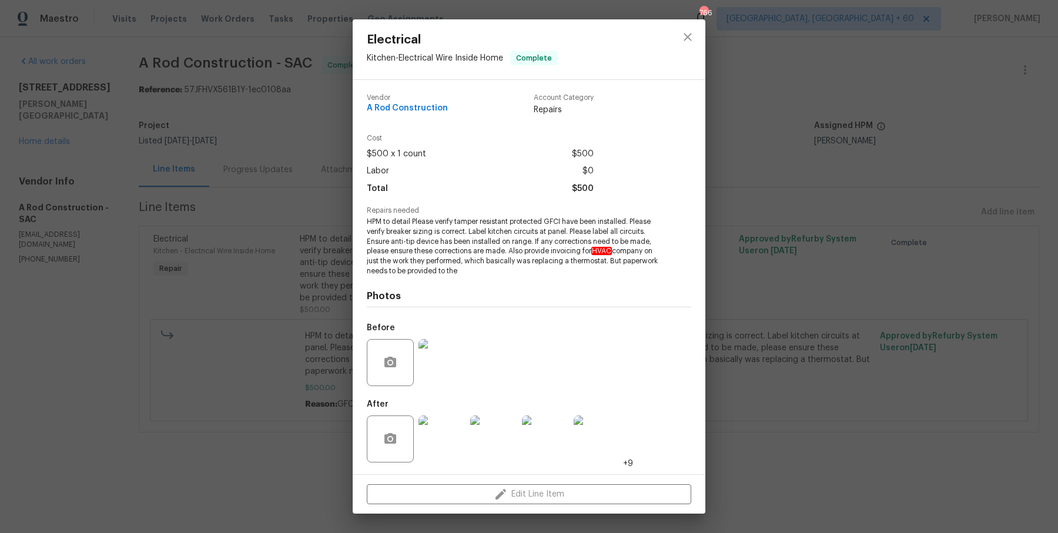
click at [272, 206] on div "Electrical Kitchen - Electrical Wire Inside Home Complete Vendor A Rod Construc…" at bounding box center [529, 266] width 1058 height 533
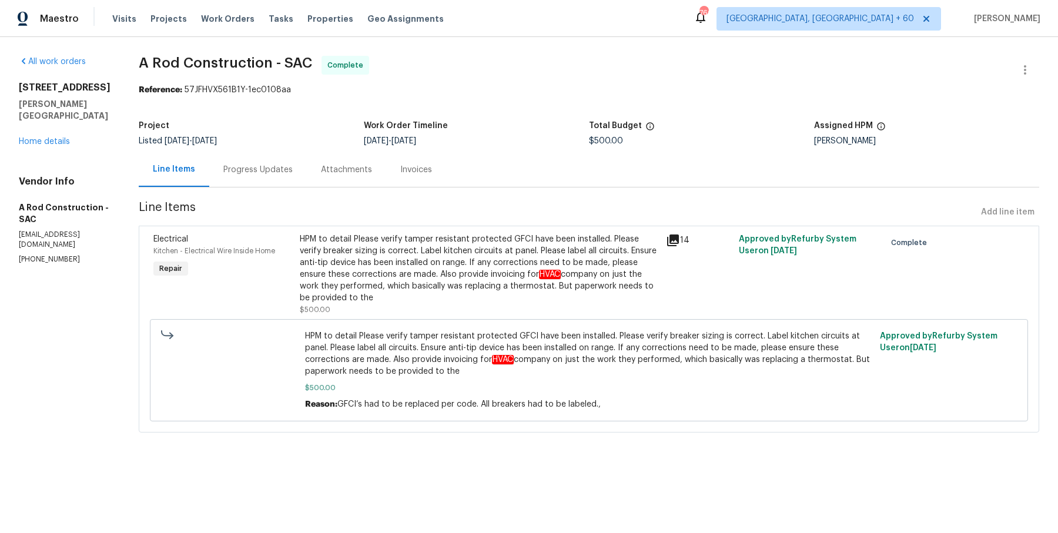
click at [422, 239] on div "HPM to detail Please verify tamper resistant protected GFCI have been installed…" at bounding box center [479, 268] width 359 height 71
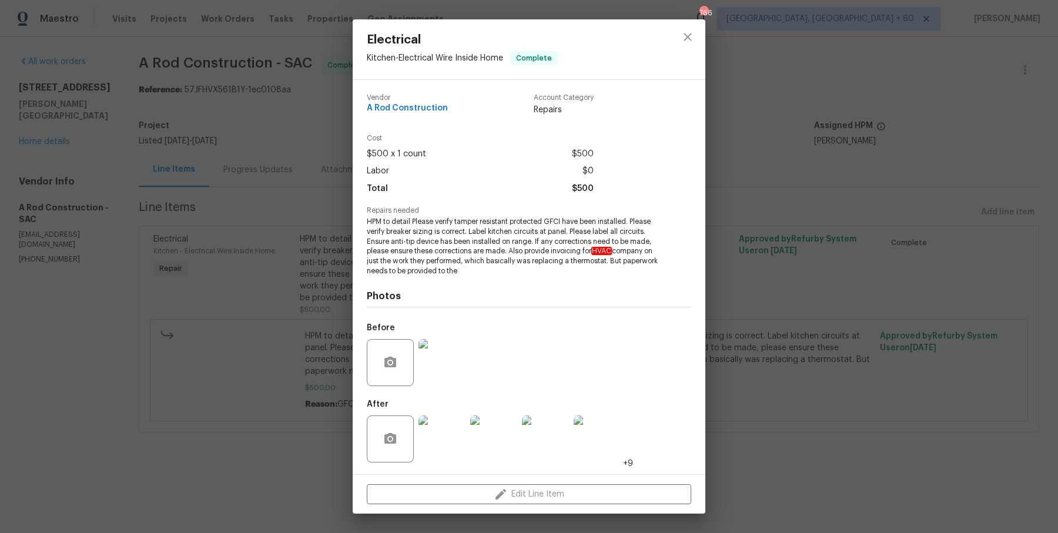
click at [446, 443] on img at bounding box center [441, 438] width 47 height 47
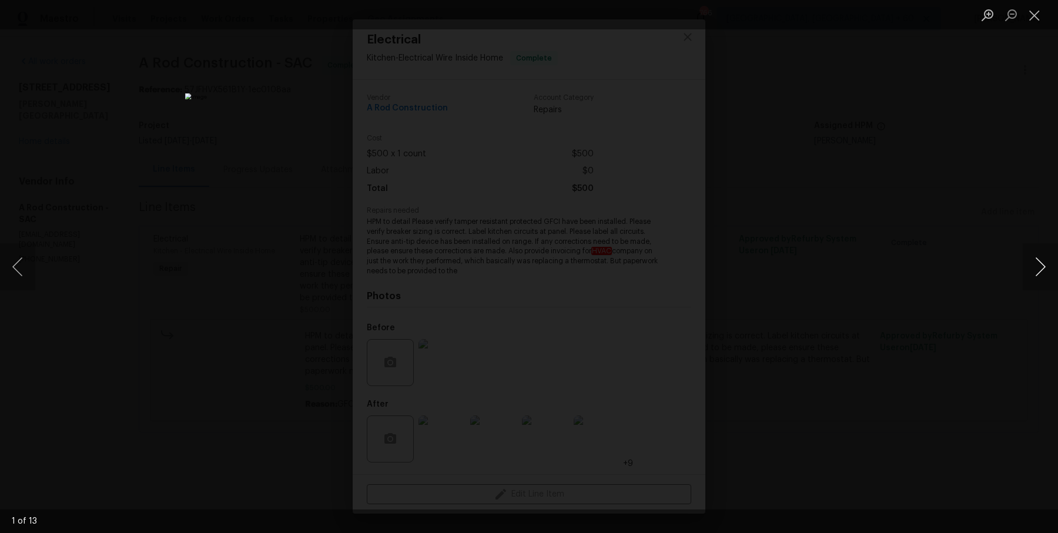
click at [1037, 270] on button "Next image" at bounding box center [1039, 266] width 35 height 47
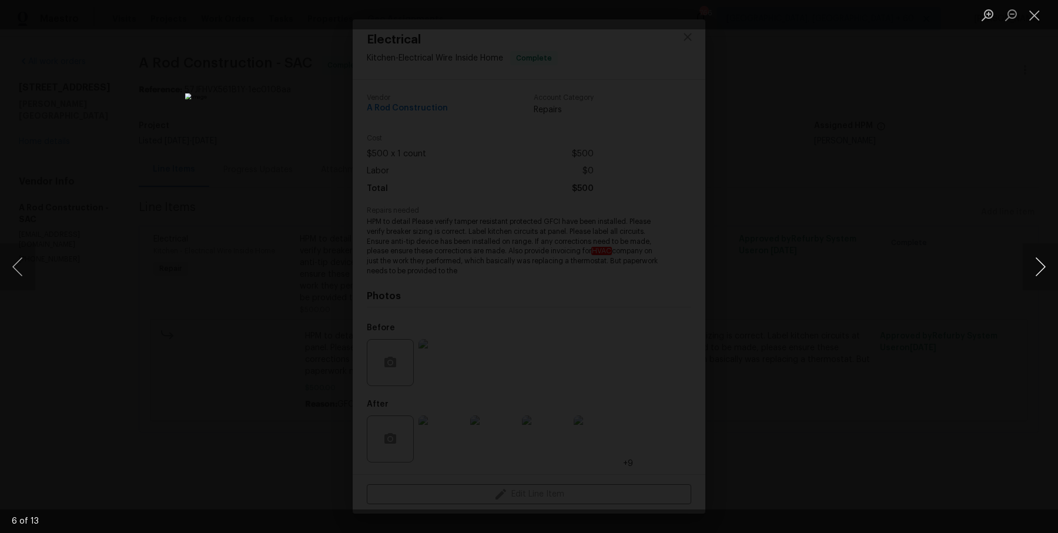
click at [1037, 270] on button "Next image" at bounding box center [1039, 266] width 35 height 47
click at [927, 170] on div "Lightbox" at bounding box center [529, 266] width 1058 height 533
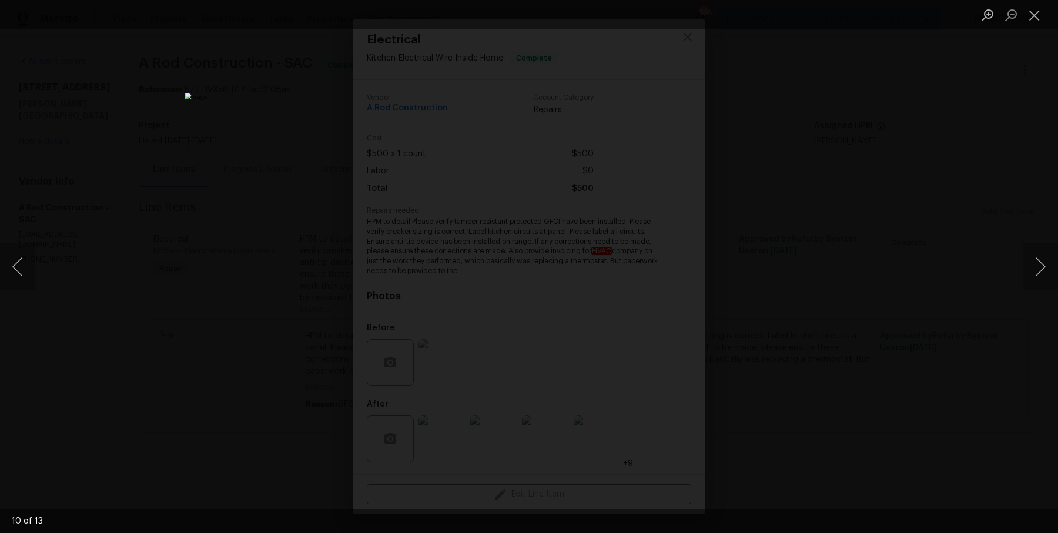
click at [927, 170] on div "Lightbox" at bounding box center [529, 266] width 1058 height 533
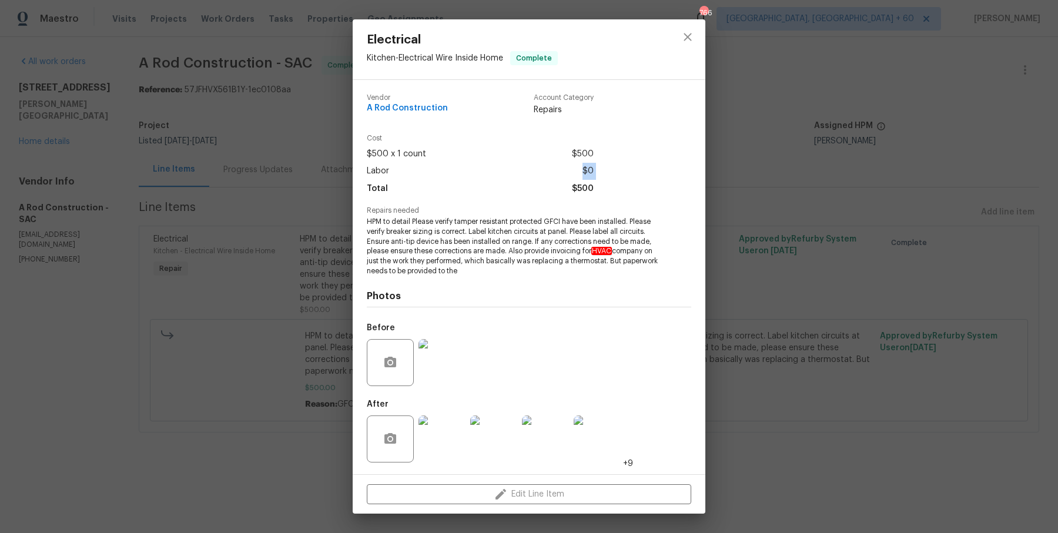
click at [927, 170] on div "Electrical Kitchen - Electrical Wire Inside Home Complete Vendor A Rod Construc…" at bounding box center [529, 266] width 1058 height 533
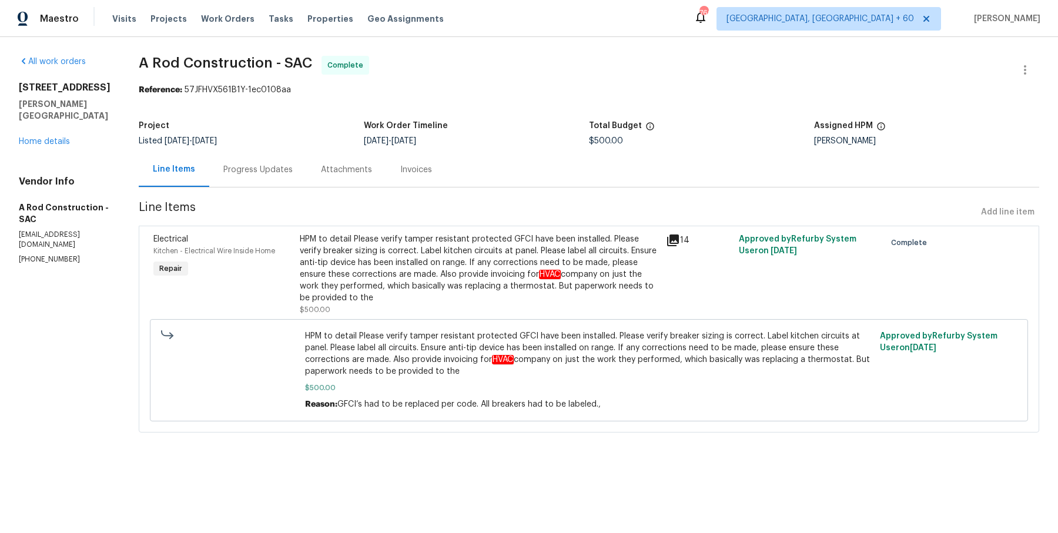
click at [293, 171] on div "Progress Updates" at bounding box center [257, 170] width 69 height 12
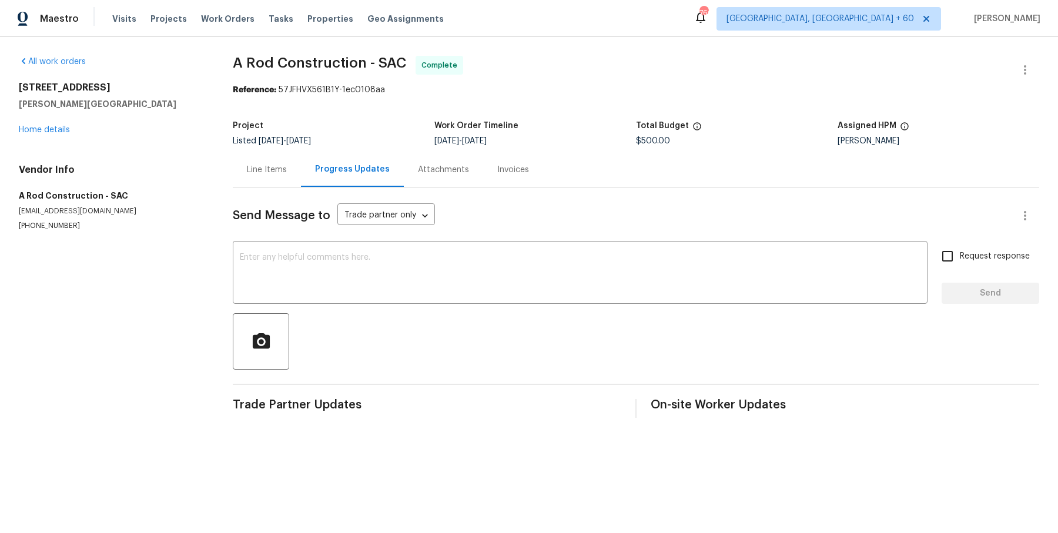
click at [427, 179] on div "Attachments" at bounding box center [443, 169] width 79 height 35
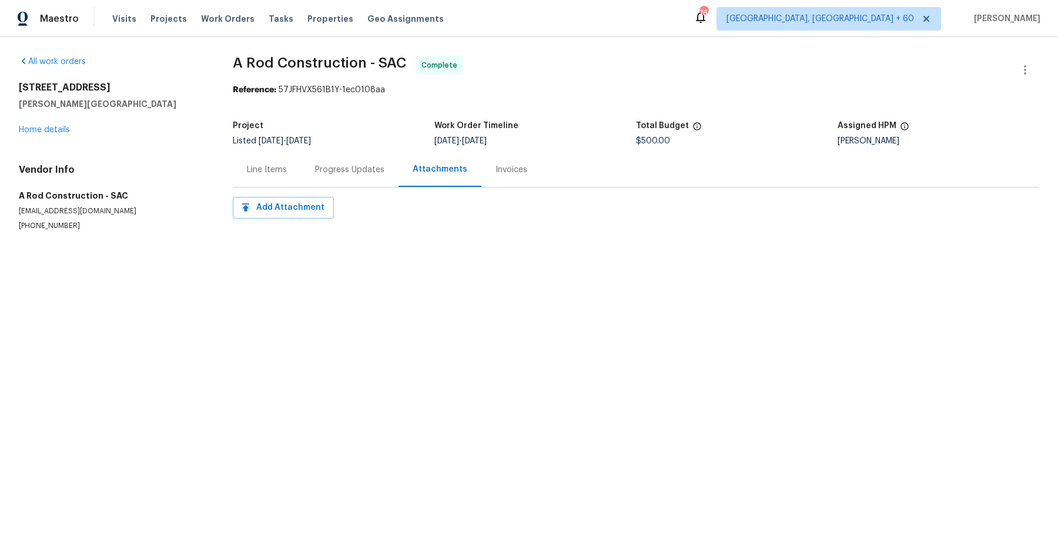
click at [285, 170] on div "Line Items" at bounding box center [267, 170] width 40 height 12
